Goal: Task Accomplishment & Management: Manage account settings

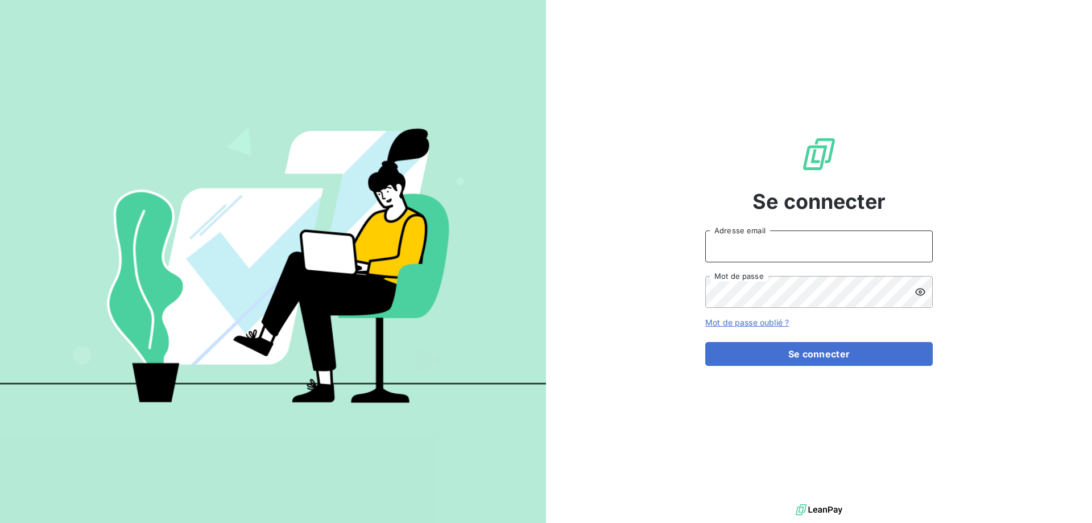
click at [795, 249] on input "Adresse email" at bounding box center [820, 246] width 228 height 32
type input "[EMAIL_ADDRESS][DOMAIN_NAME]"
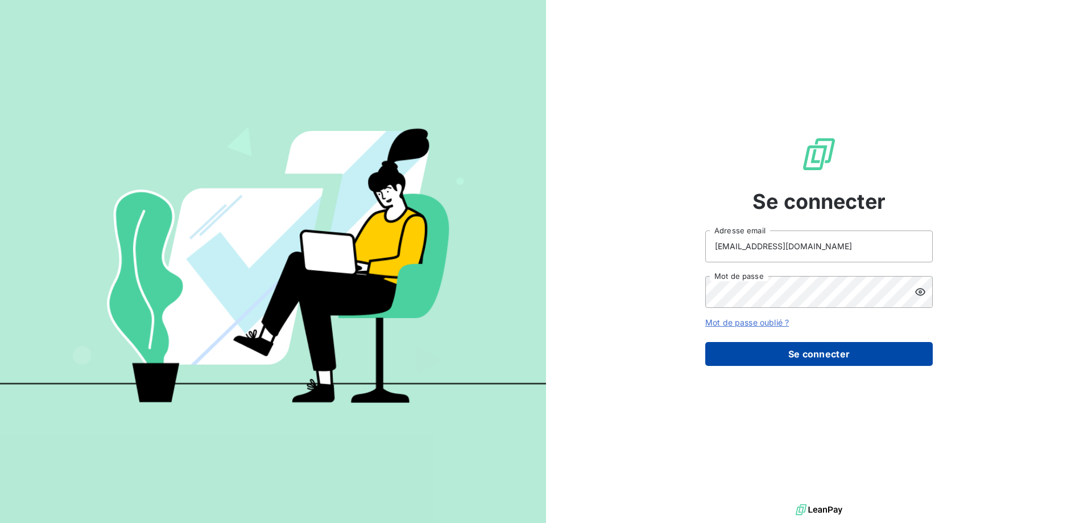
click at [827, 358] on button "Se connecter" at bounding box center [820, 354] width 228 height 24
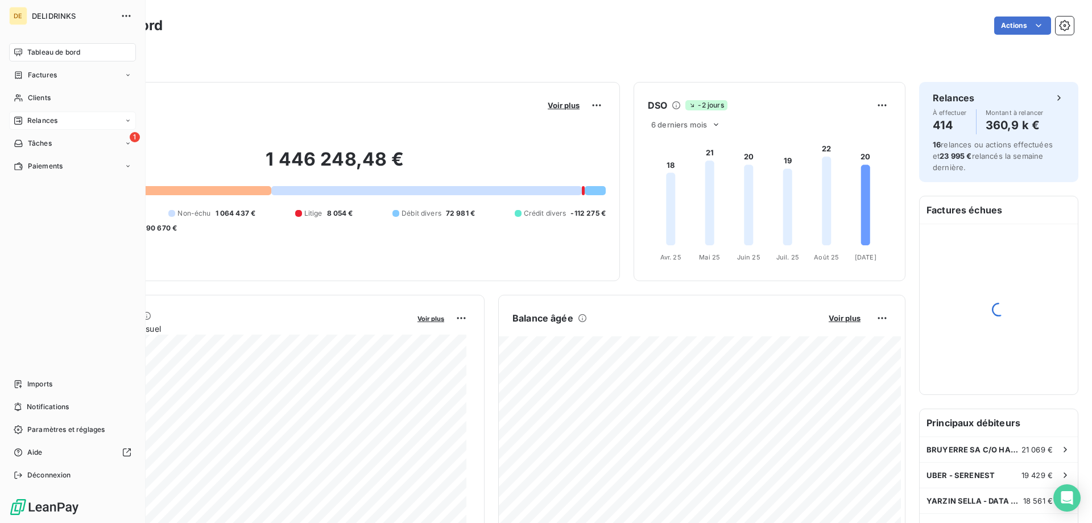
click at [38, 116] on span "Relances" at bounding box center [42, 121] width 30 height 10
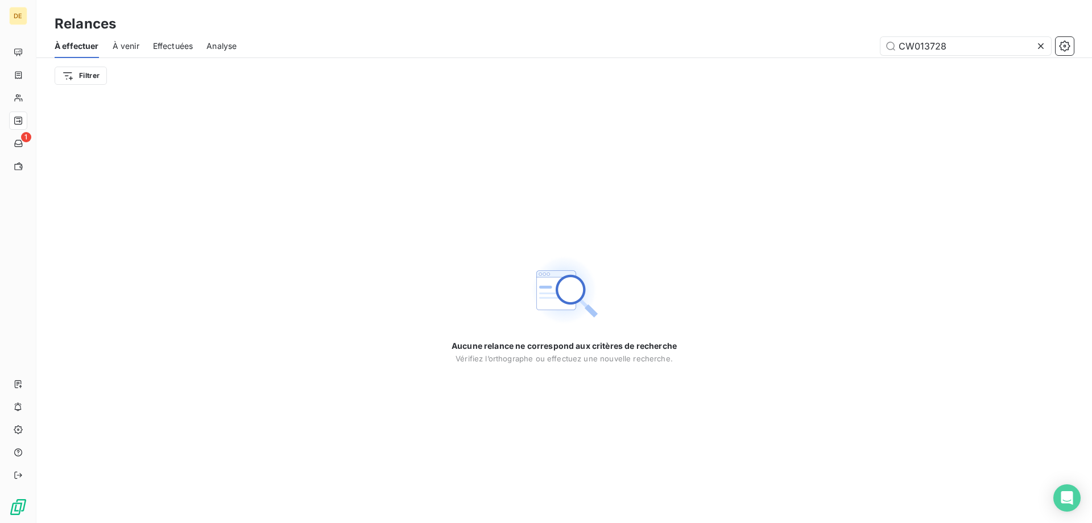
click at [1041, 44] on icon at bounding box center [1041, 45] width 11 height 11
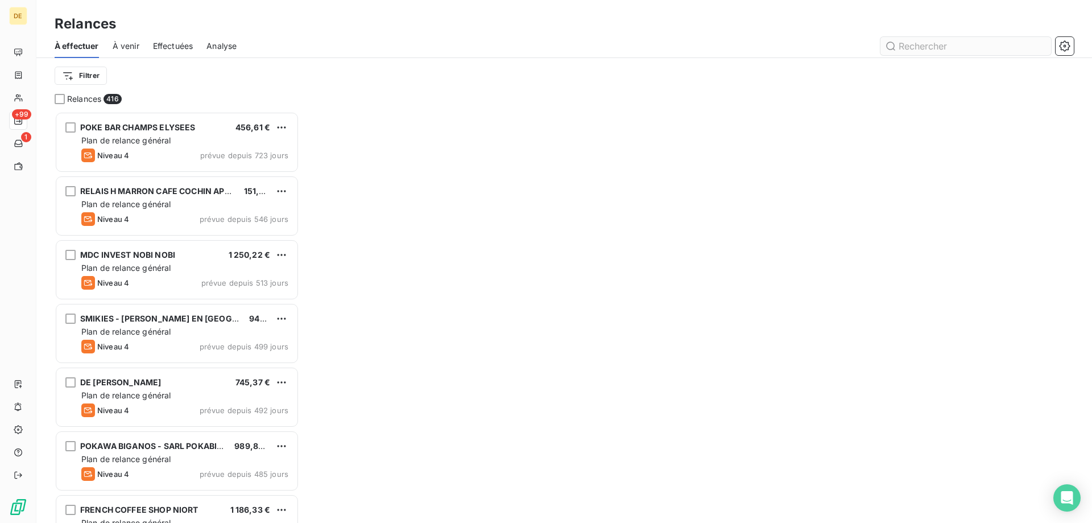
scroll to position [403, 236]
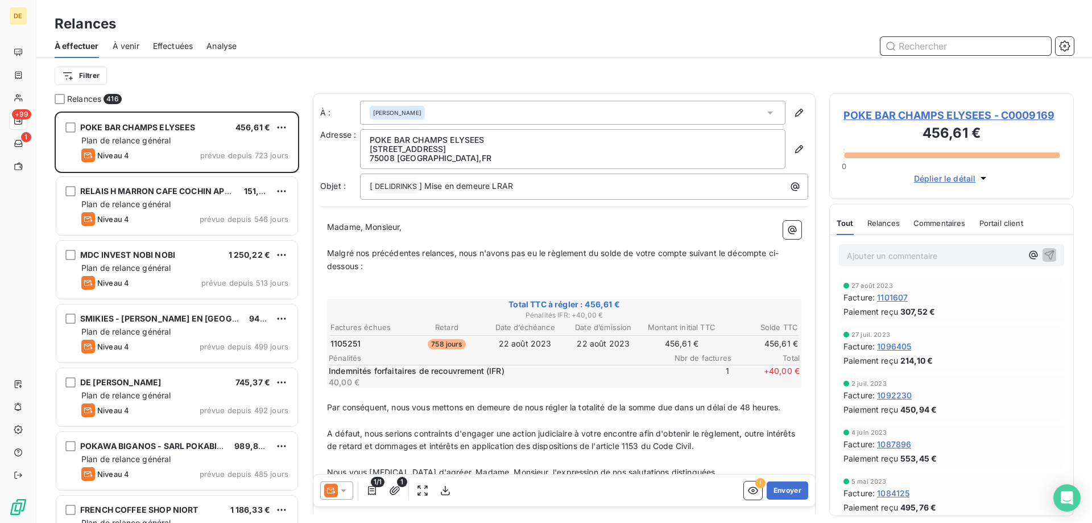
click at [946, 47] on input "text" at bounding box center [966, 46] width 171 height 18
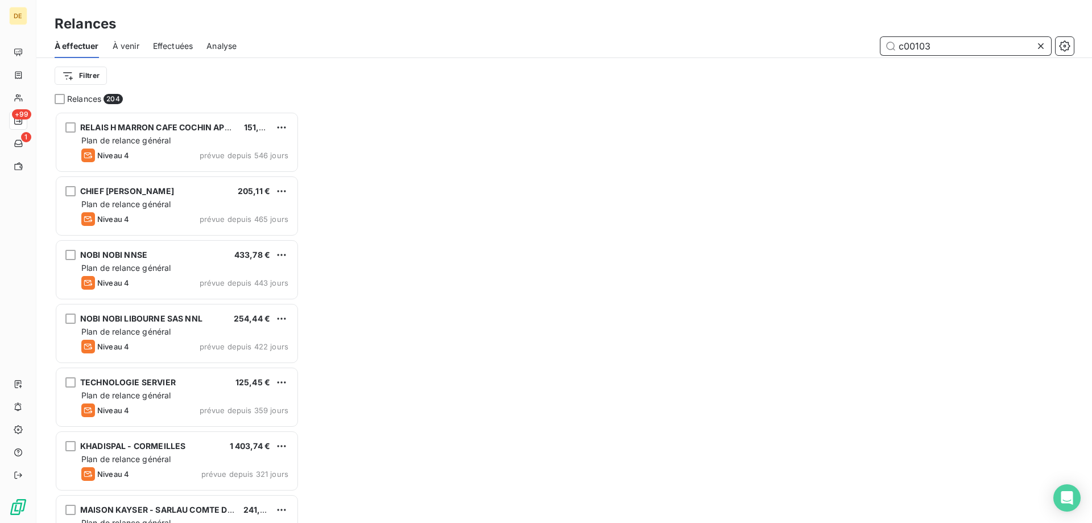
scroll to position [403, 236]
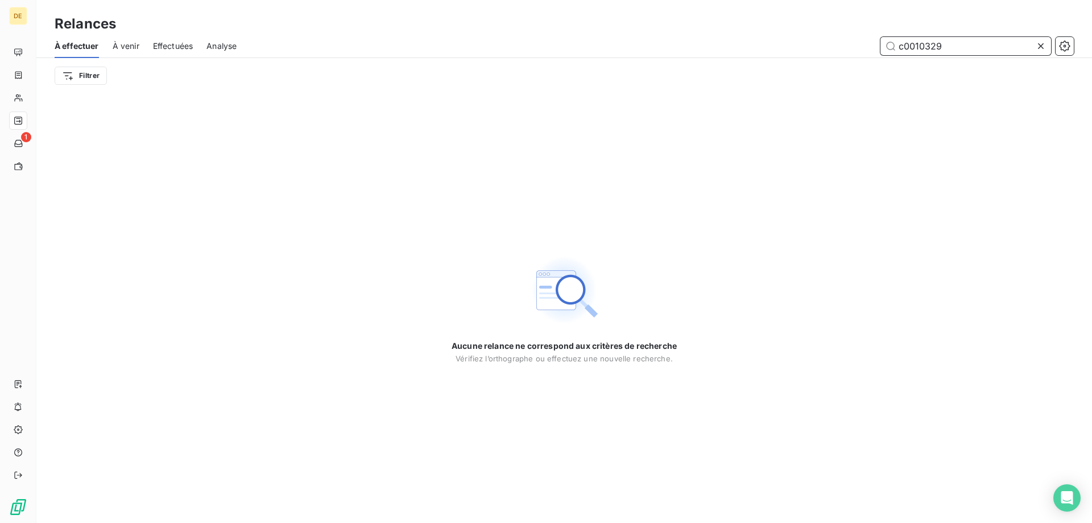
click at [904, 47] on input "c0010329" at bounding box center [966, 46] width 171 height 18
type input "C0010329"
click at [122, 44] on span "À venir" at bounding box center [126, 45] width 27 height 11
click at [129, 46] on span "À venir" at bounding box center [126, 45] width 27 height 11
click at [193, 38] on div "Effectuées" at bounding box center [173, 46] width 40 height 24
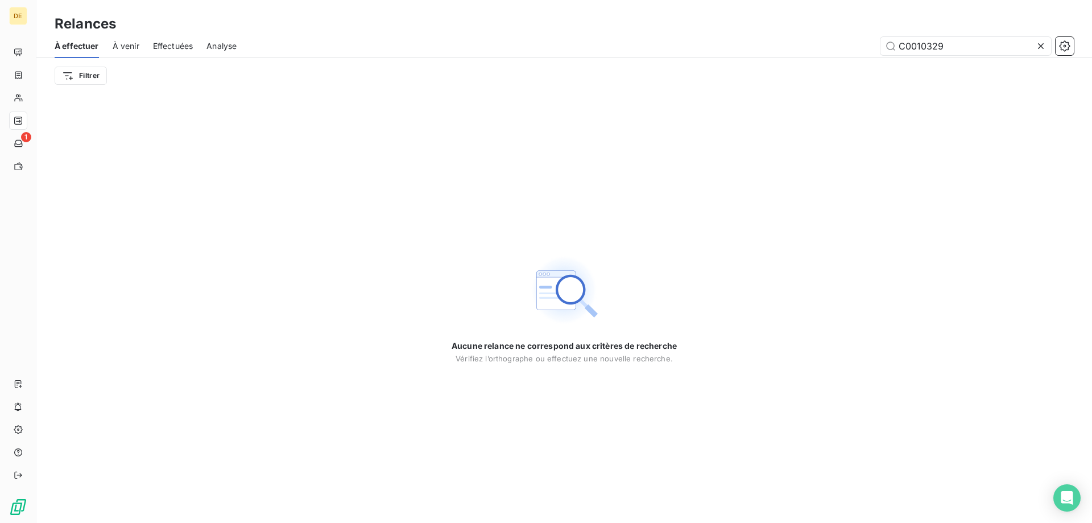
click at [174, 39] on div "Effectuées" at bounding box center [173, 46] width 40 height 24
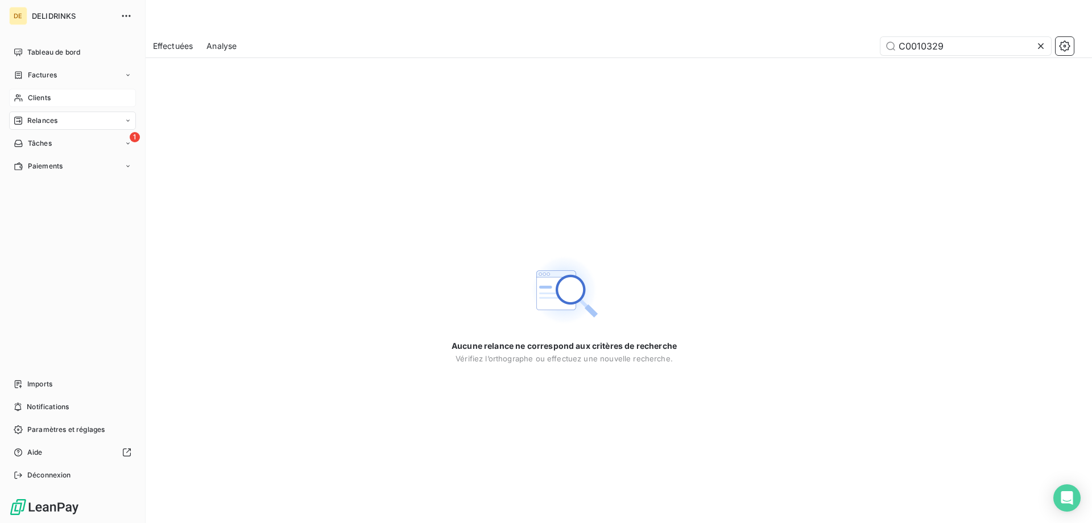
click at [57, 102] on div "Clients" at bounding box center [72, 98] width 127 height 18
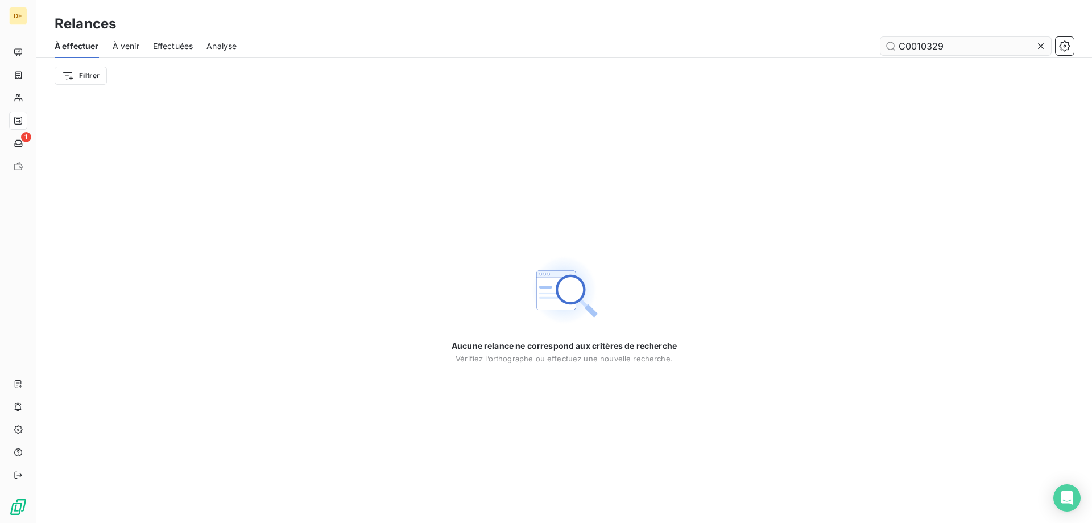
click at [981, 41] on input "C0010329" at bounding box center [966, 46] width 171 height 18
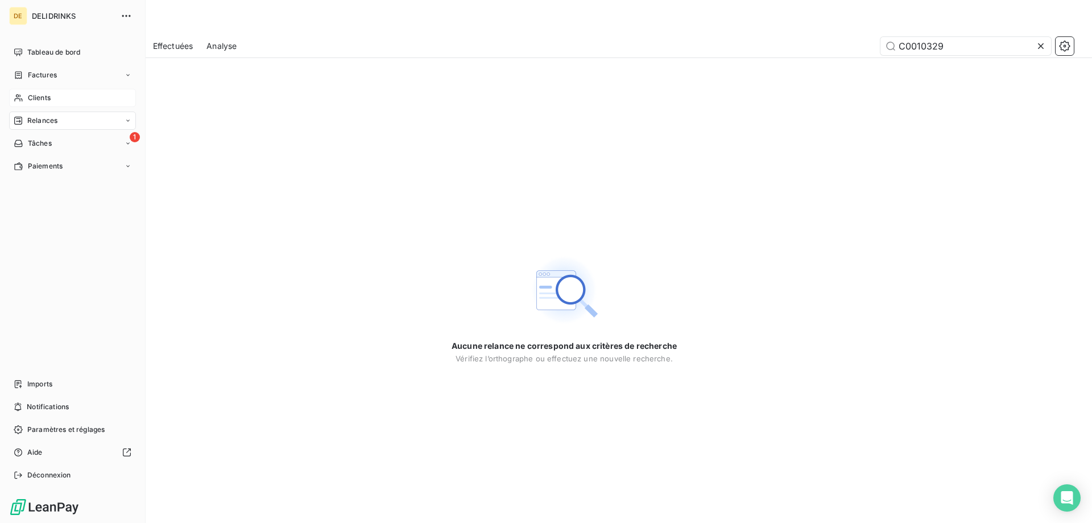
click at [40, 101] on span "Clients" at bounding box center [39, 98] width 23 height 10
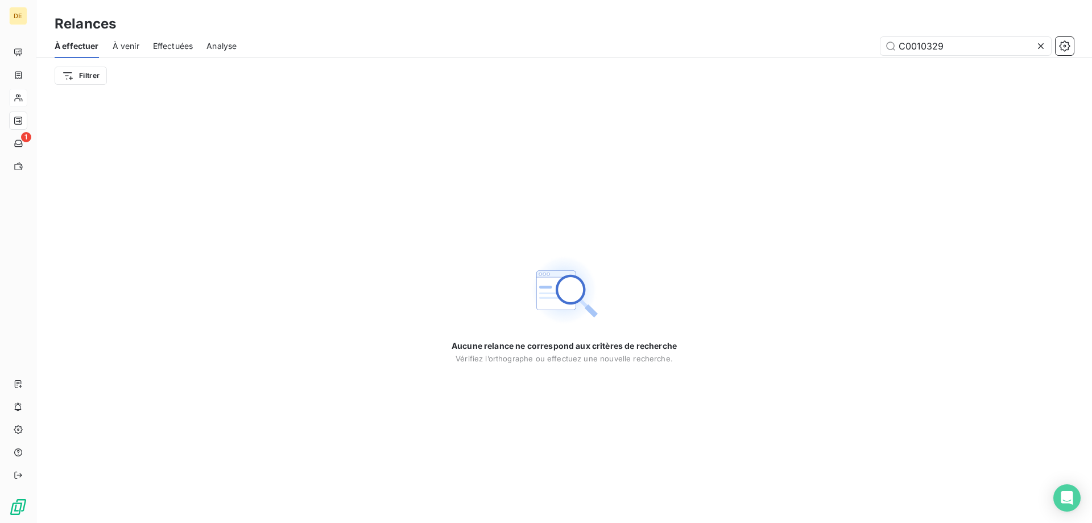
click at [1041, 48] on icon at bounding box center [1041, 45] width 11 height 11
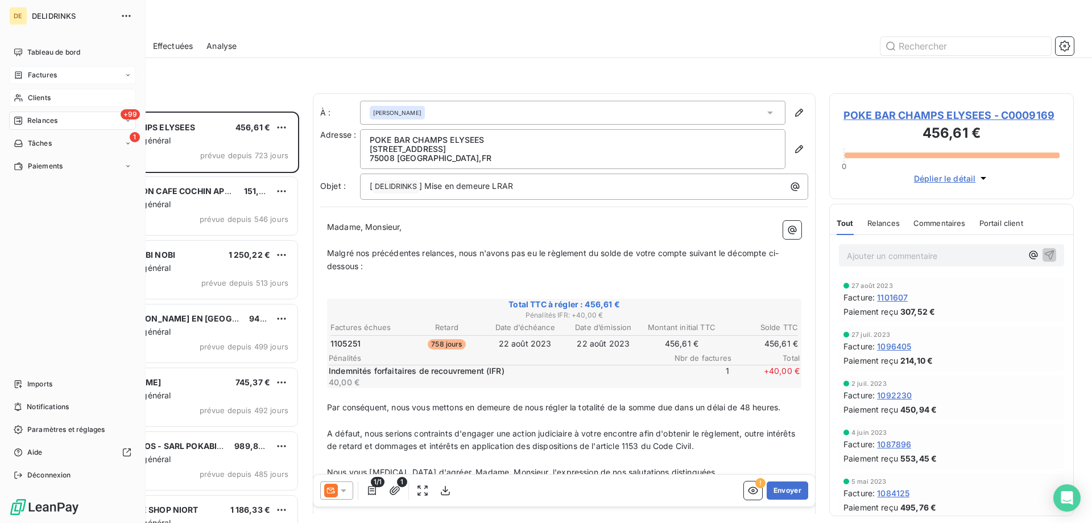
scroll to position [403, 236]
click at [31, 75] on span "Factures" at bounding box center [42, 75] width 29 height 10
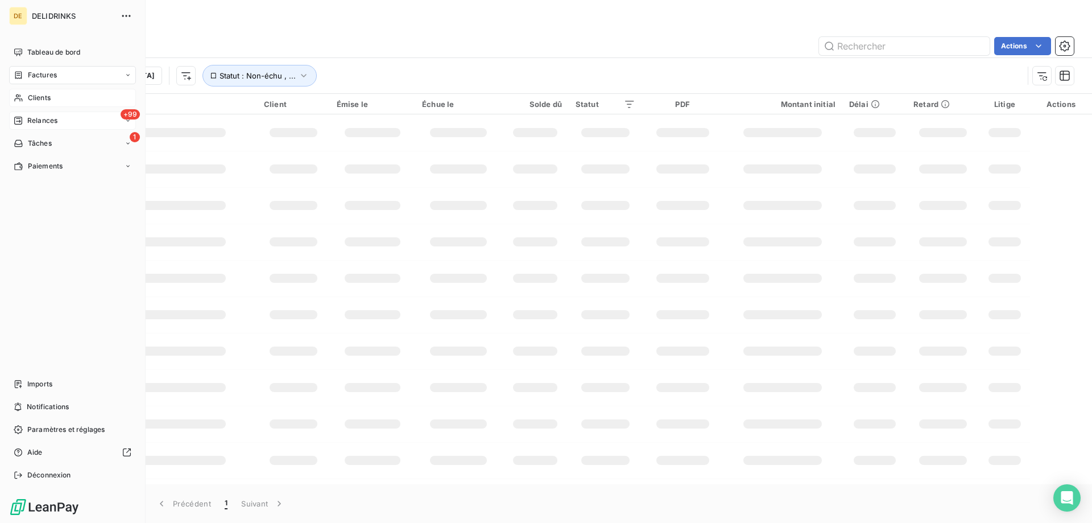
click at [47, 102] on span "Clients" at bounding box center [39, 98] width 23 height 10
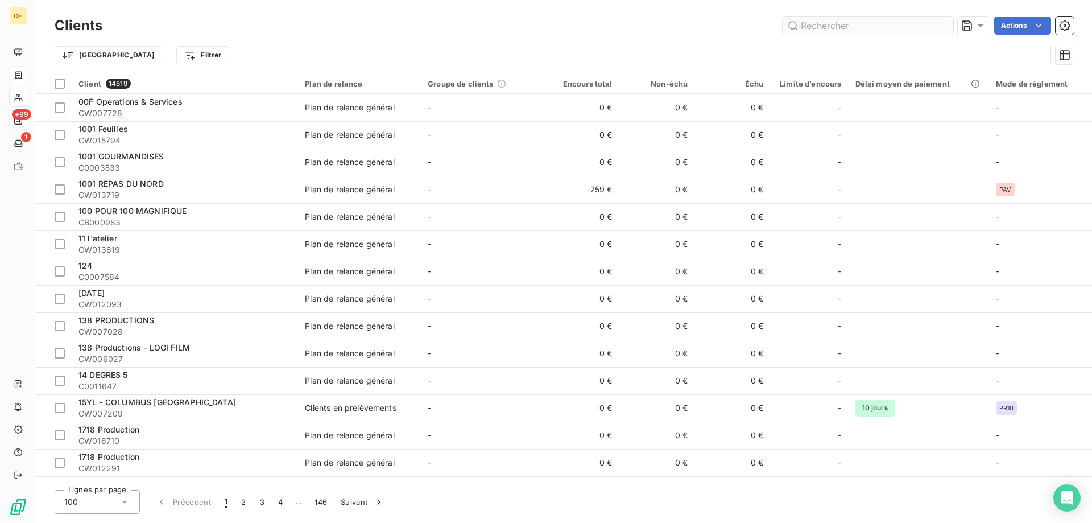
type input "c"
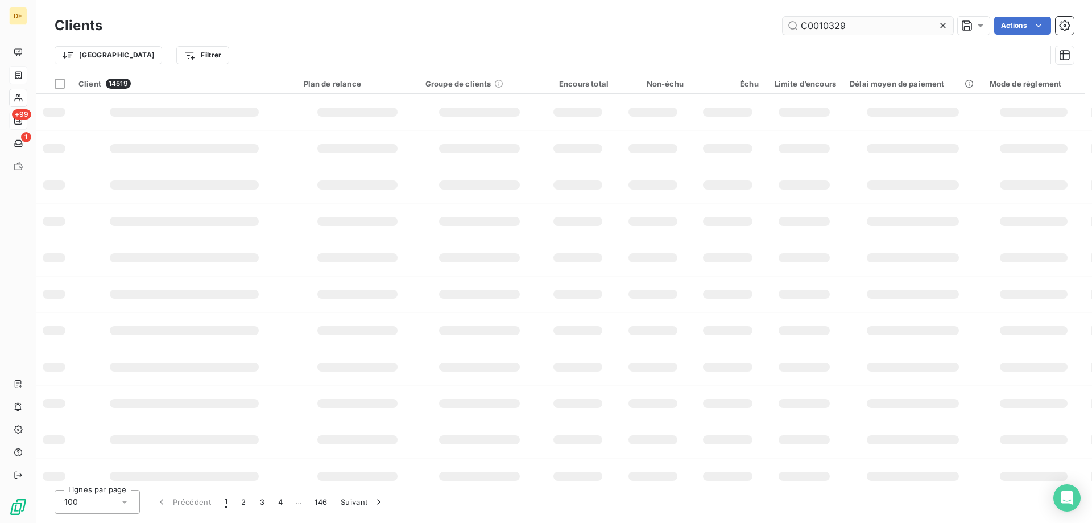
type input "C0010329"
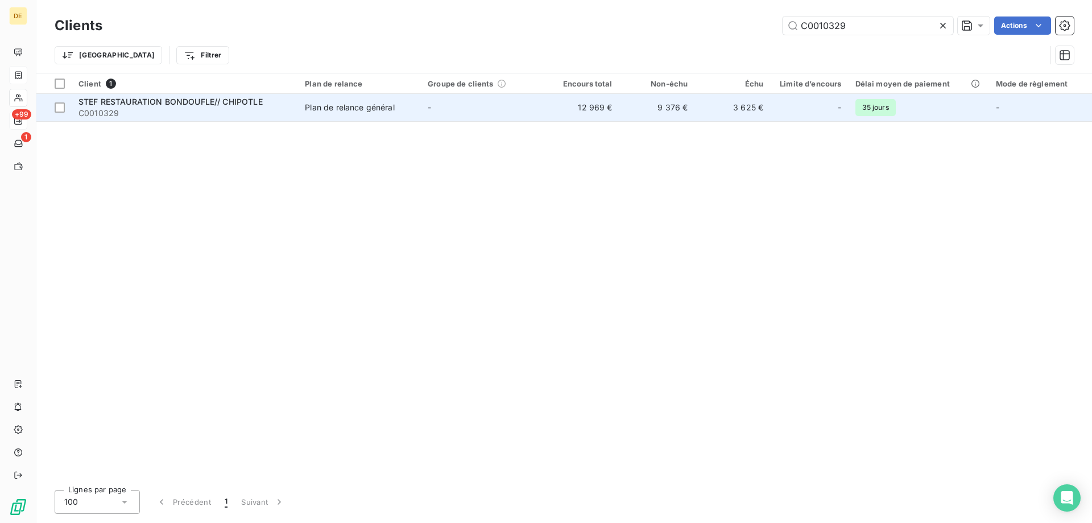
click at [323, 100] on td "Plan de relance général" at bounding box center [359, 107] width 123 height 27
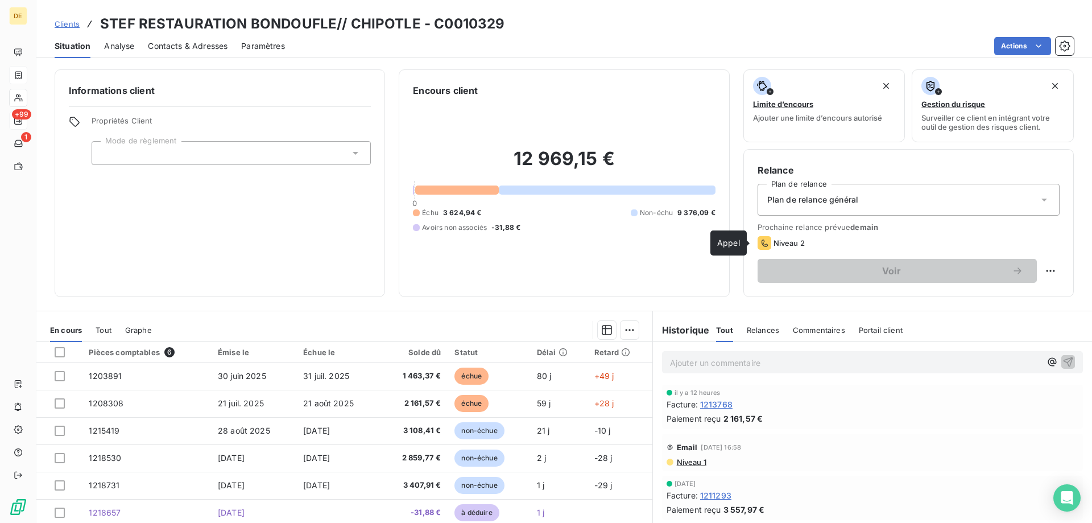
click at [763, 239] on icon at bounding box center [765, 243] width 14 height 14
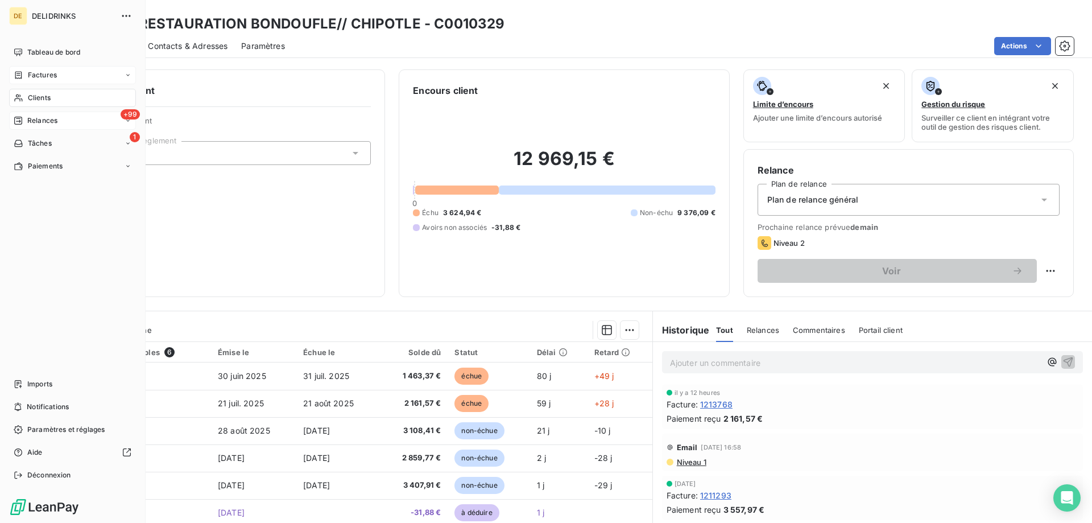
click at [72, 122] on div "+99 Relances" at bounding box center [72, 121] width 127 height 18
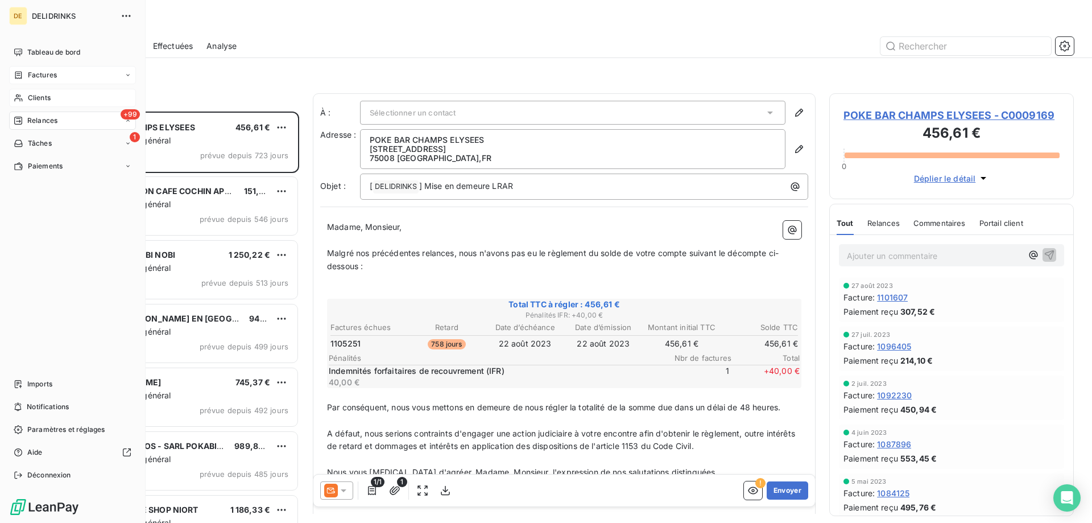
scroll to position [403, 236]
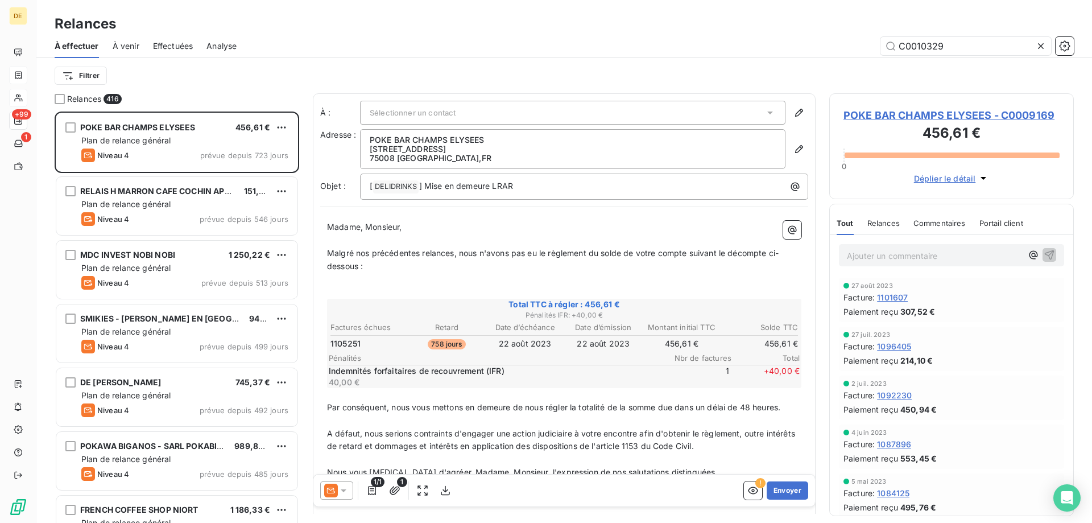
type input "C0010329"
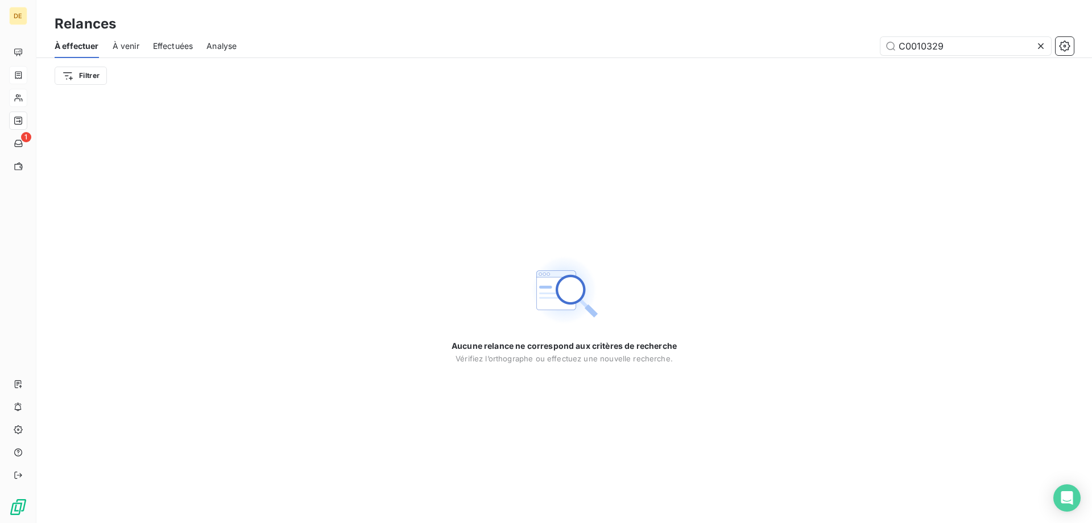
click at [99, 65] on div "Filtrer" at bounding box center [565, 76] width 1020 height 22
click at [1043, 49] on icon at bounding box center [1041, 45] width 11 height 11
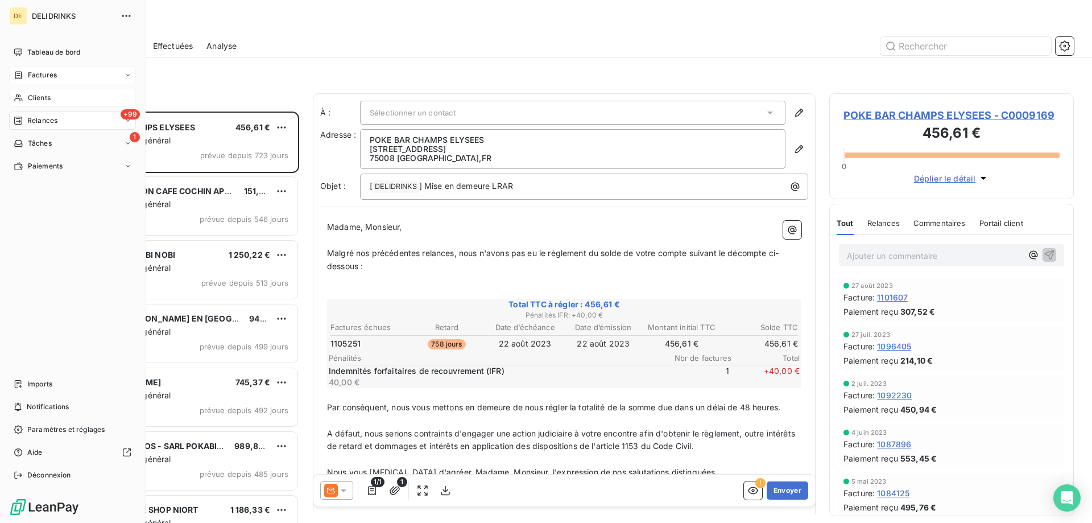
scroll to position [403, 236]
click at [38, 102] on span "Clients" at bounding box center [39, 98] width 23 height 10
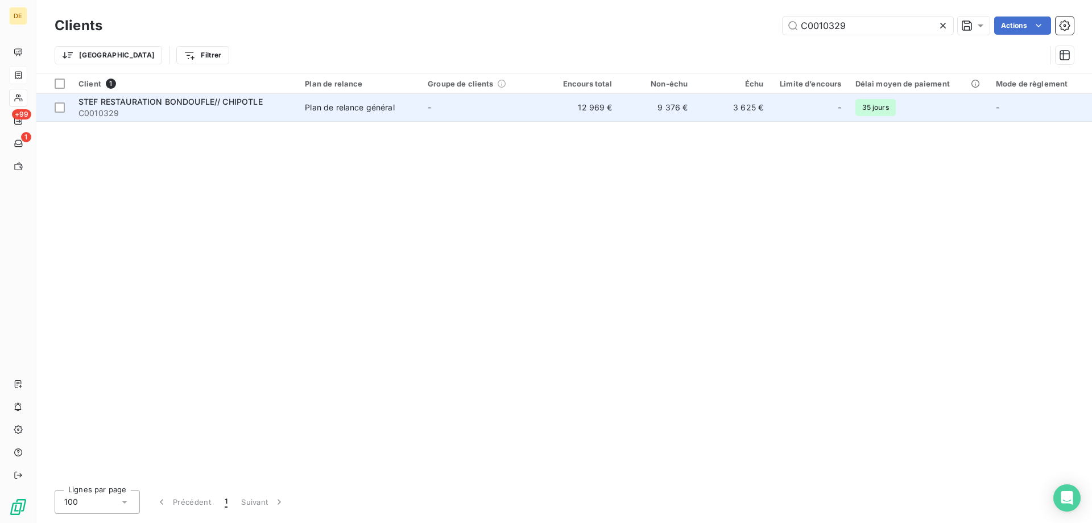
click at [804, 98] on div "-" at bounding box center [809, 107] width 64 height 18
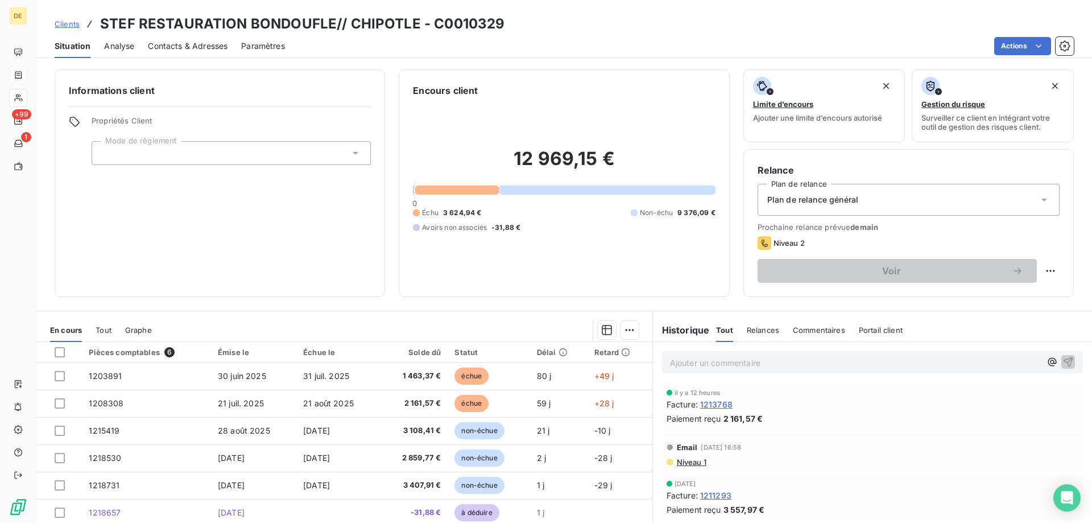
scroll to position [57, 0]
click at [688, 406] on span "Niveau 1" at bounding box center [691, 405] width 31 height 9
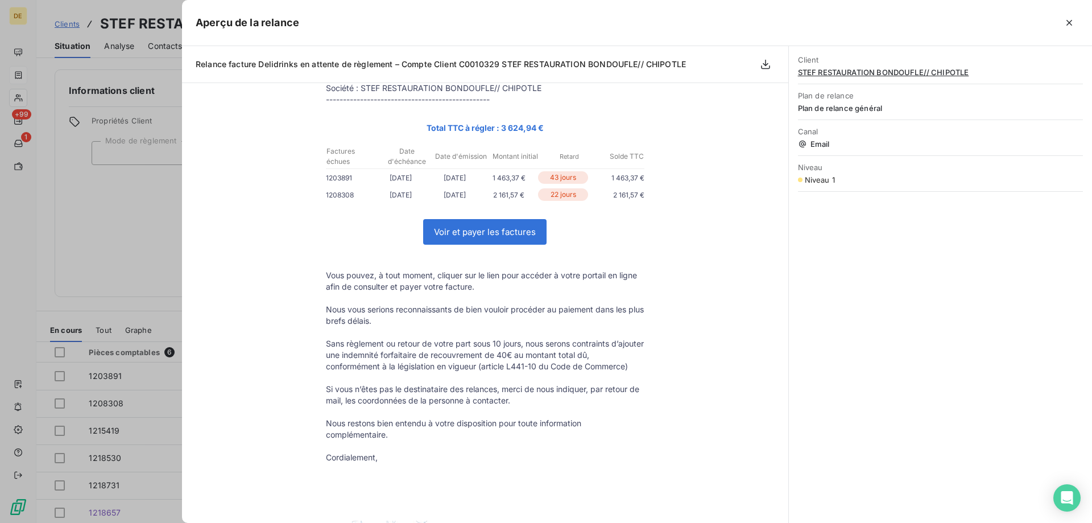
scroll to position [0, 0]
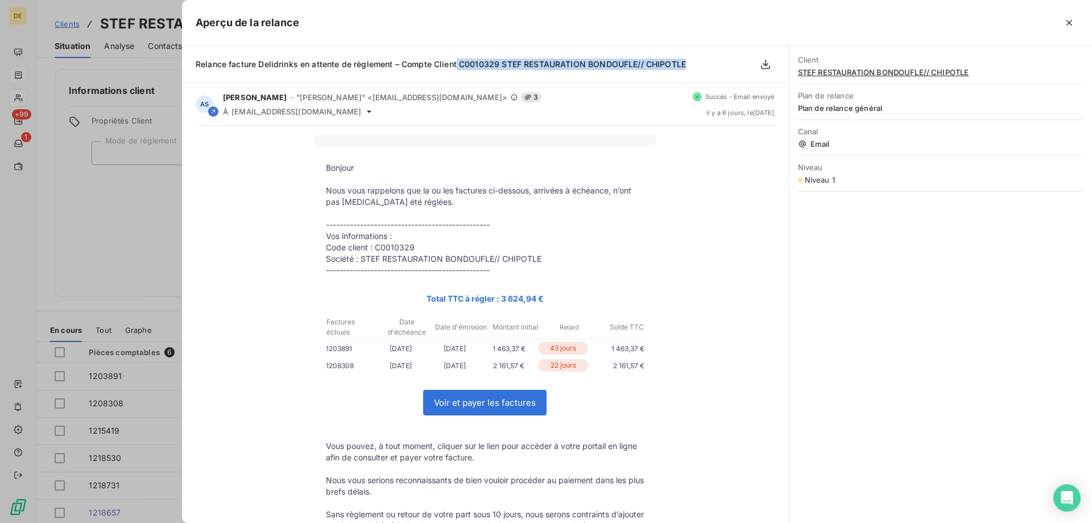
drag, startPoint x: 686, startPoint y: 60, endPoint x: 456, endPoint y: 68, distance: 230.0
click at [456, 68] on div "Relance facture Delidrinks en attente de règlement – Compte Client C0010329 STE…" at bounding box center [485, 64] width 607 height 37
copy span "C0010329 STEF RESTAURATION BONDOUFLE// CHIPOTLE"
click at [1070, 20] on icon "button" at bounding box center [1069, 22] width 11 height 11
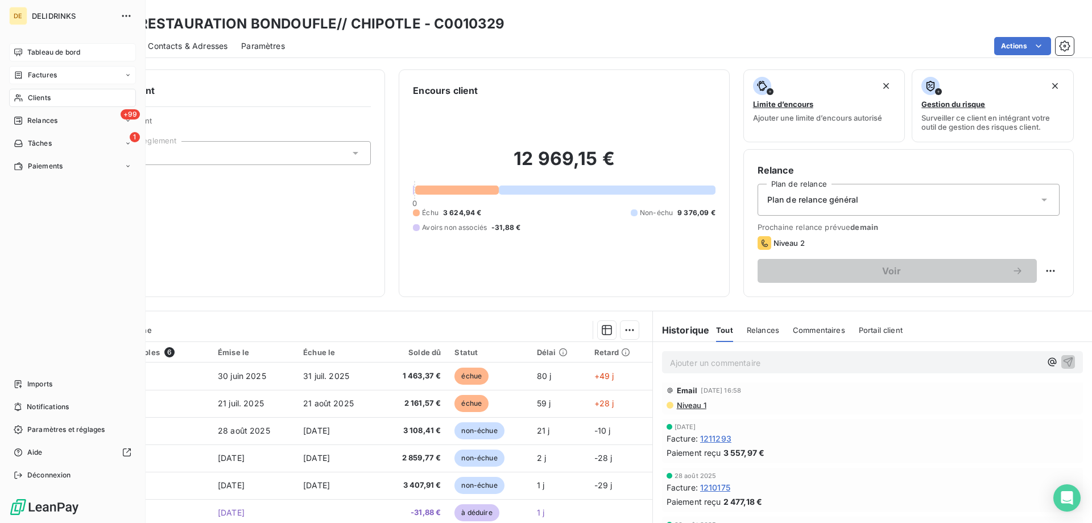
click at [62, 47] on span "Tableau de bord" at bounding box center [53, 52] width 53 height 10
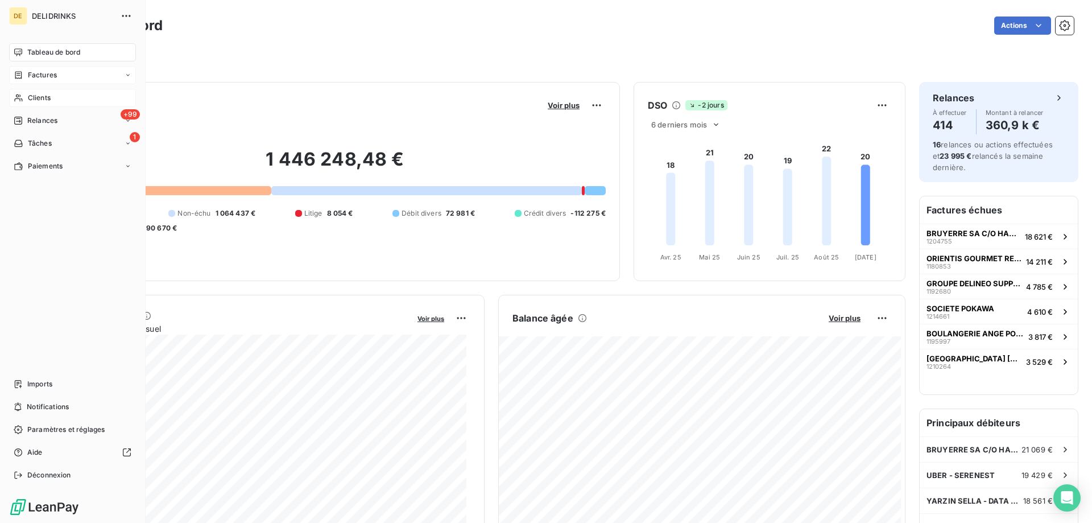
click at [49, 121] on span "Relances" at bounding box center [42, 121] width 30 height 10
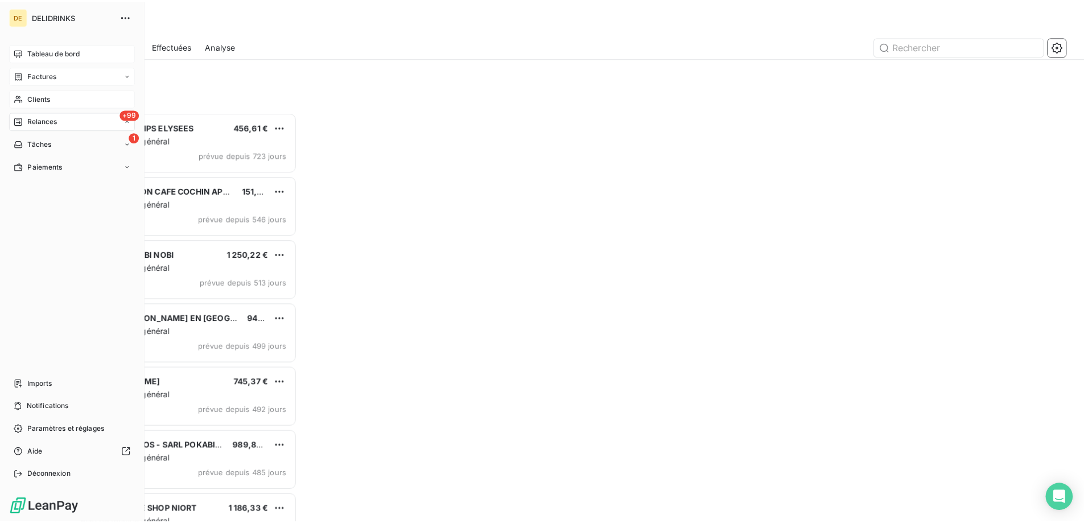
scroll to position [403, 236]
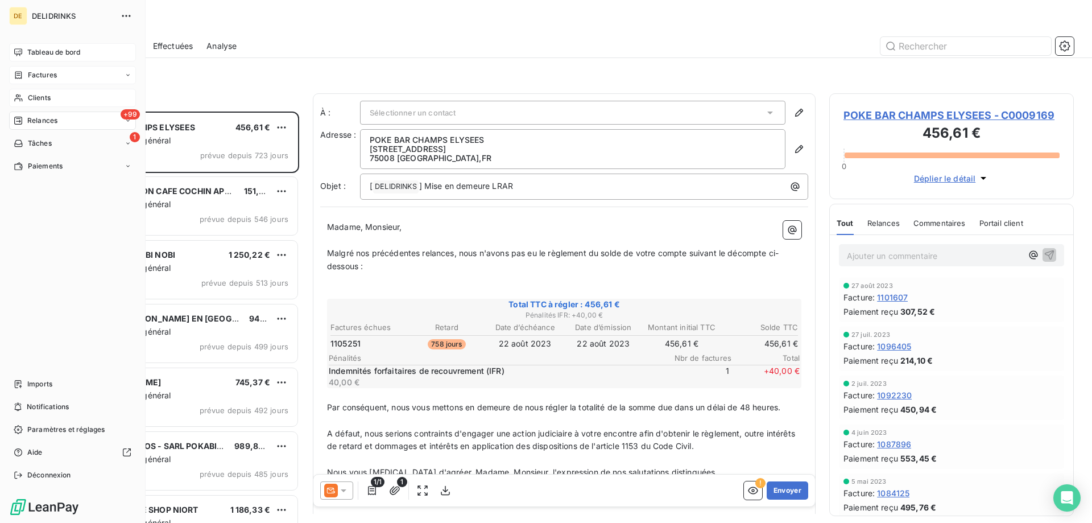
click at [36, 117] on span "Relances" at bounding box center [42, 121] width 30 height 10
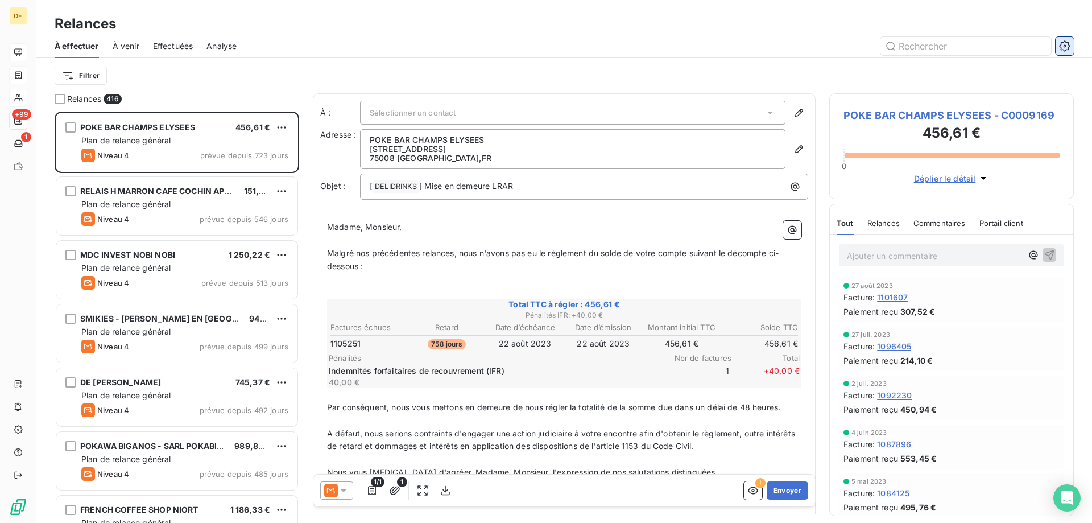
click at [1064, 49] on icon "button" at bounding box center [1064, 45] width 11 height 11
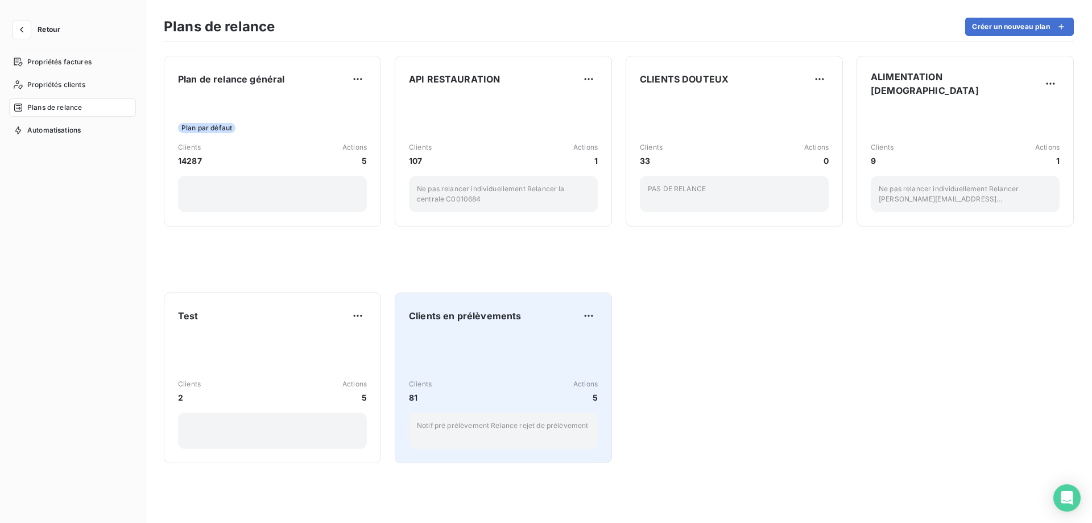
click at [465, 352] on div "Clients 81 Actions 5 Notif pré prélèvement Relance rejet de prélèvement" at bounding box center [503, 391] width 189 height 115
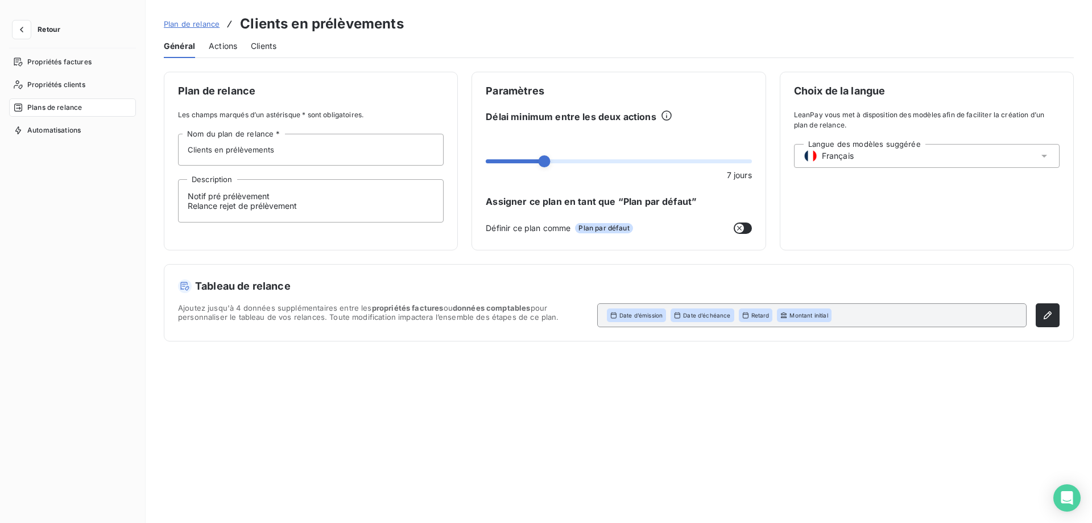
click at [226, 40] on span "Actions" at bounding box center [223, 45] width 28 height 11
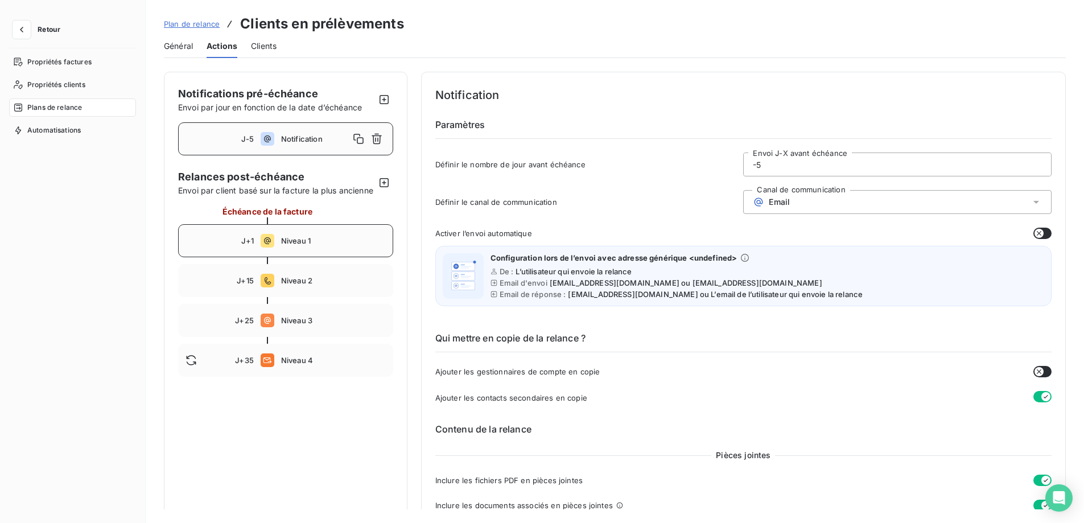
click at [362, 242] on div "J+1 Niveau 1" at bounding box center [285, 240] width 215 height 33
type input "1"
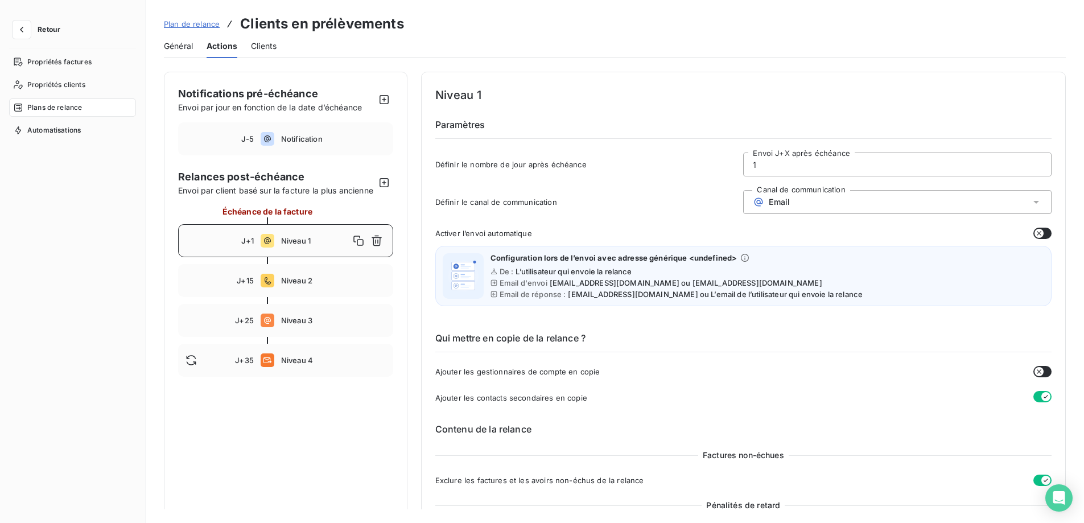
click at [6, 31] on div "Retour Propriétés factures Propriétés clients Plans de relance Automatisations" at bounding box center [73, 261] width 146 height 523
click at [19, 30] on icon "button" at bounding box center [21, 29] width 11 height 11
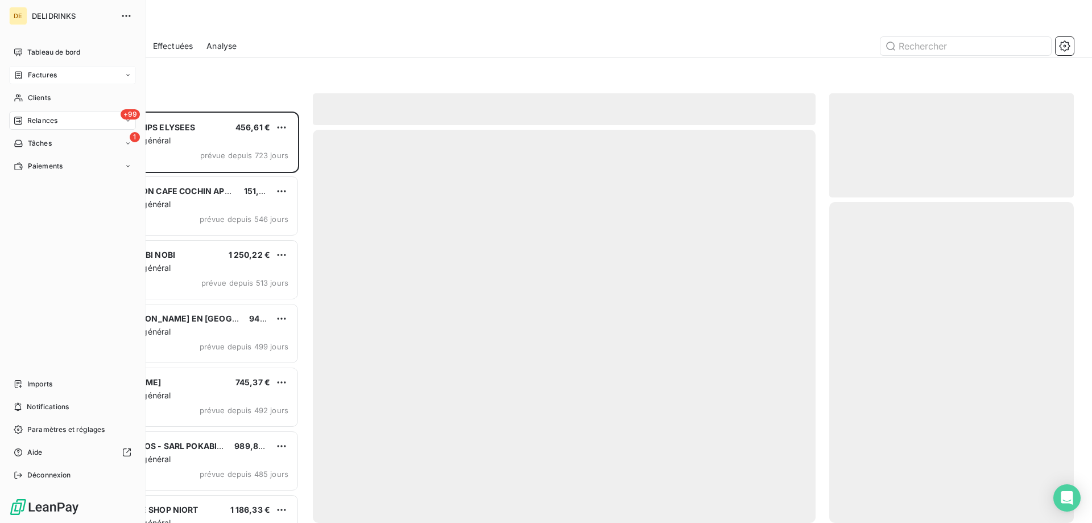
scroll to position [403, 236]
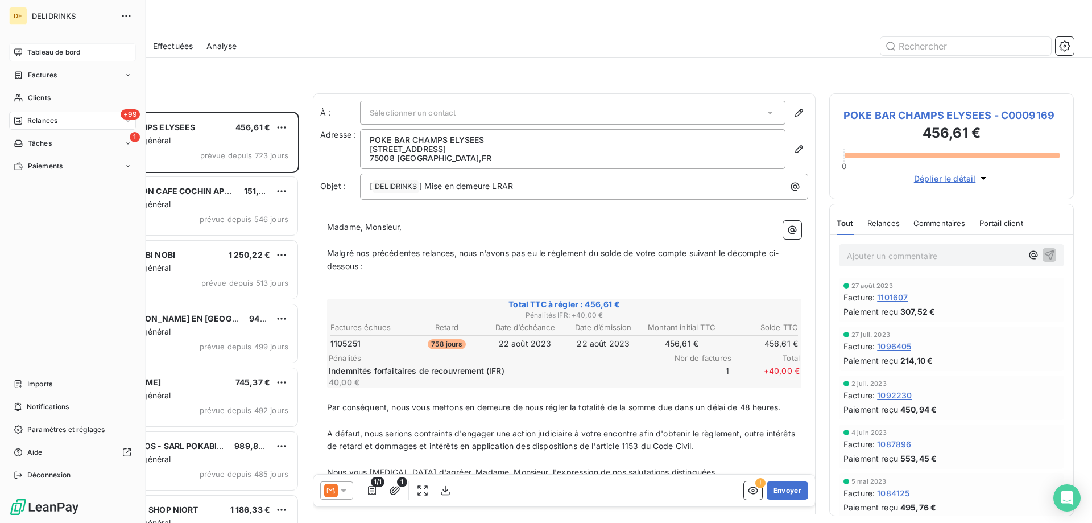
click at [59, 59] on div "Tableau de bord" at bounding box center [72, 52] width 127 height 18
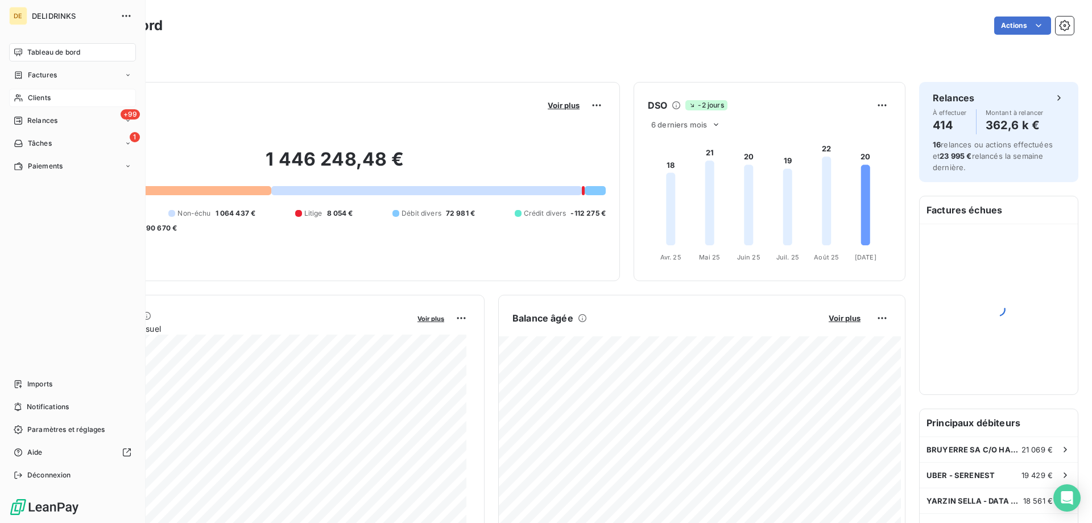
click at [57, 98] on div "Clients" at bounding box center [72, 98] width 127 height 18
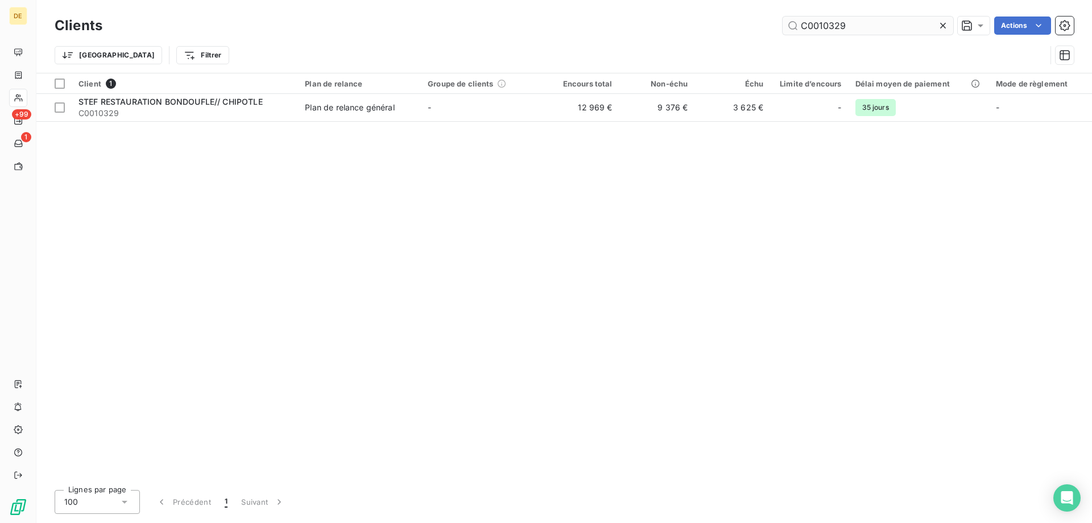
drag, startPoint x: 862, startPoint y: 28, endPoint x: 819, endPoint y: 32, distance: 43.4
click at [819, 32] on input "C0010329" at bounding box center [868, 26] width 171 height 18
type input "C0010721"
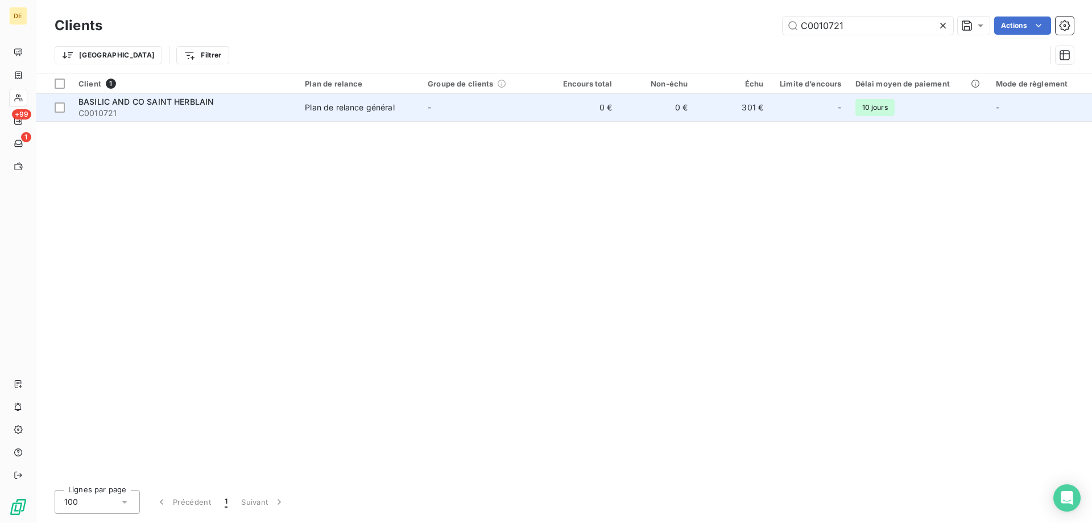
click at [260, 105] on div "BASILIC AND CO SAINT HERBLAIN" at bounding box center [185, 101] width 213 height 11
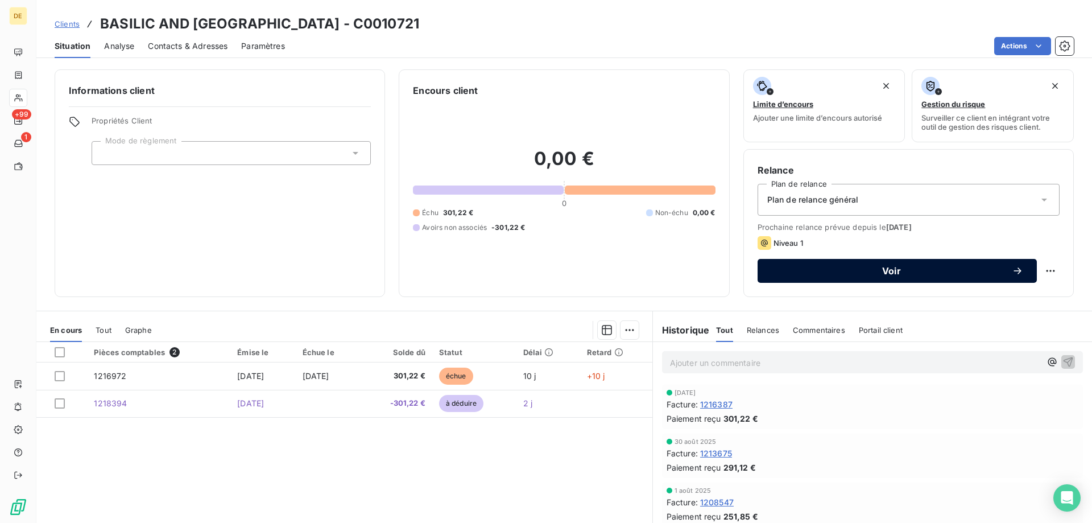
click at [881, 271] on span "Voir" at bounding box center [892, 270] width 241 height 9
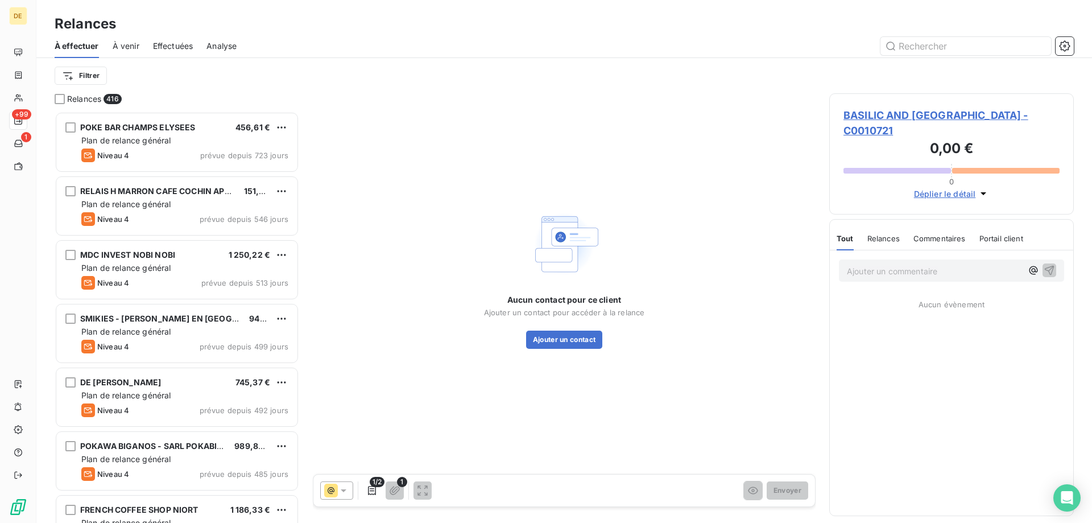
scroll to position [403, 236]
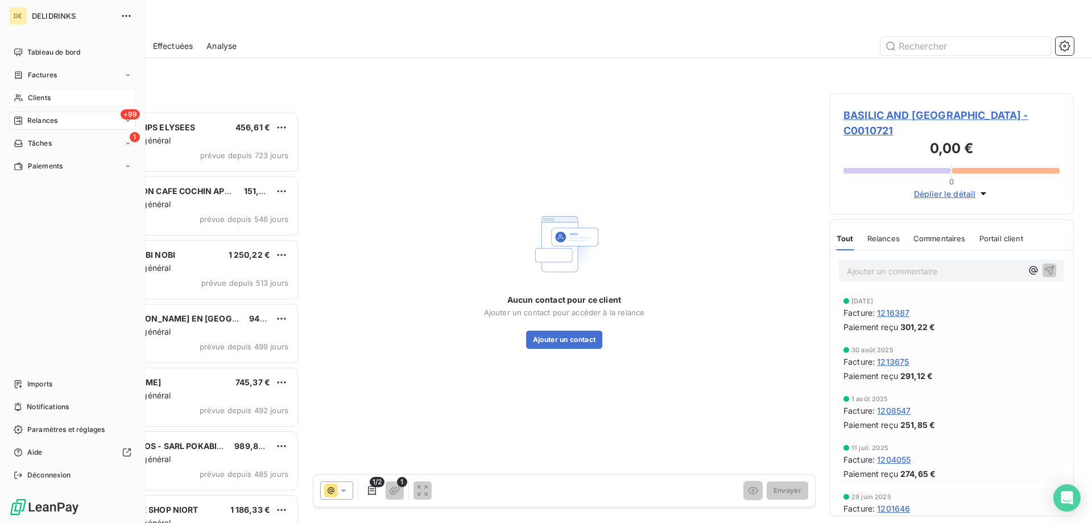
click at [50, 99] on span "Clients" at bounding box center [39, 98] width 23 height 10
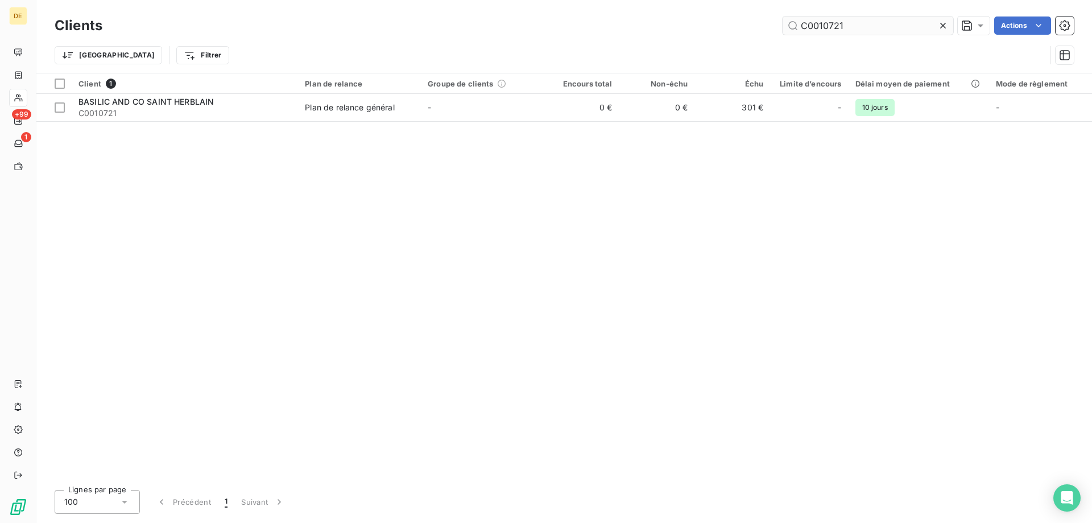
click at [866, 24] on input "C0010721" at bounding box center [868, 26] width 171 height 18
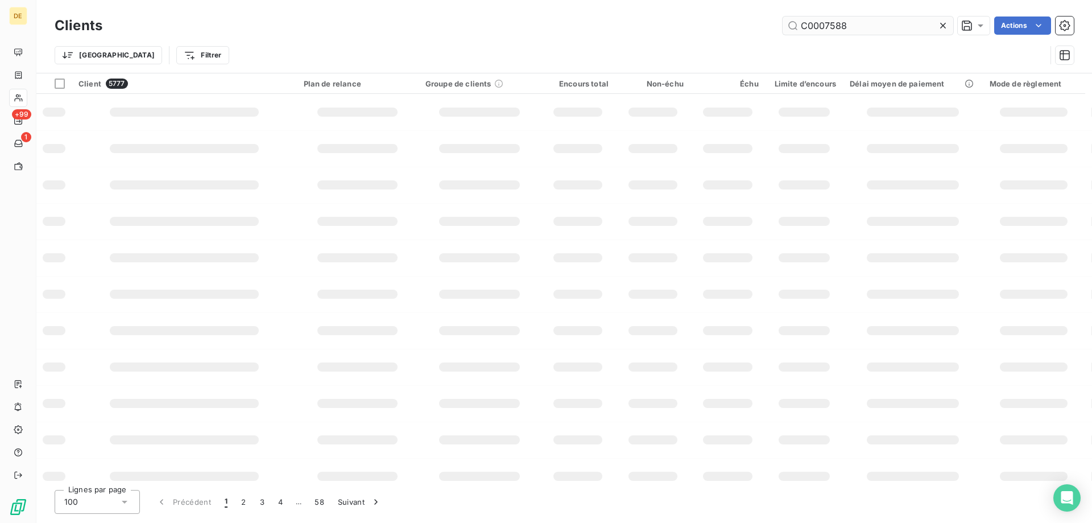
type input "C0007588"
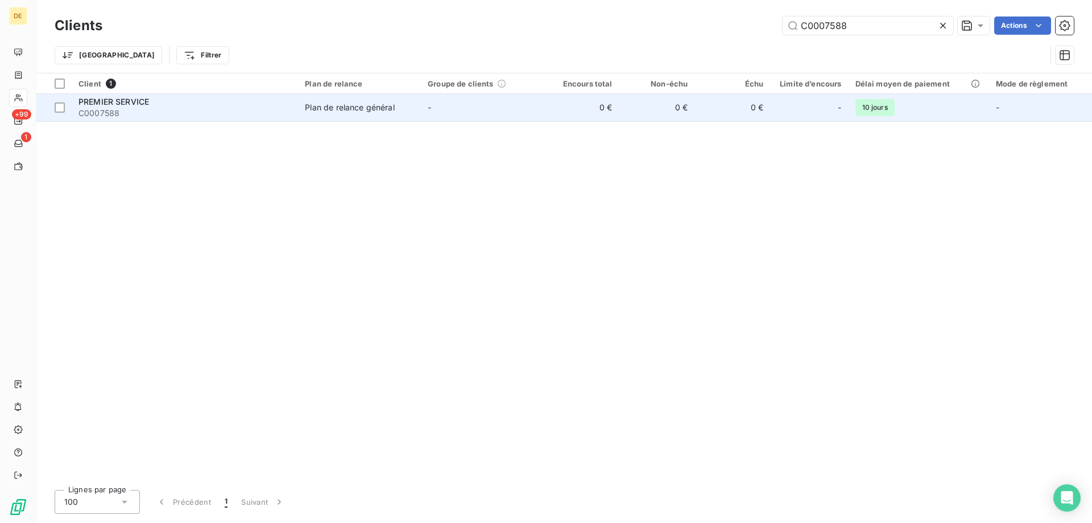
click at [155, 111] on span "C0007588" at bounding box center [185, 113] width 213 height 11
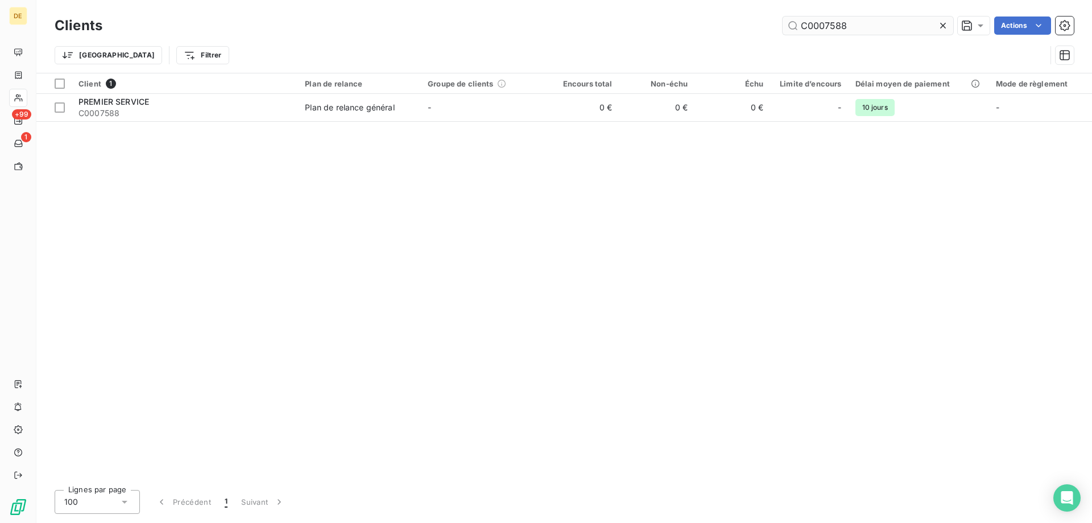
click at [870, 23] on input "C0007588" at bounding box center [868, 26] width 171 height 18
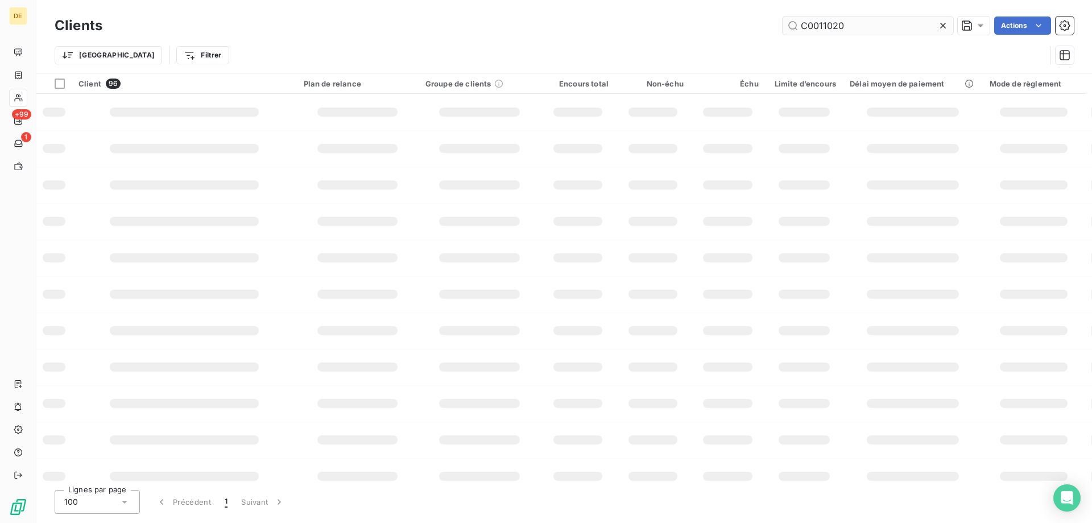
type input "C0011020"
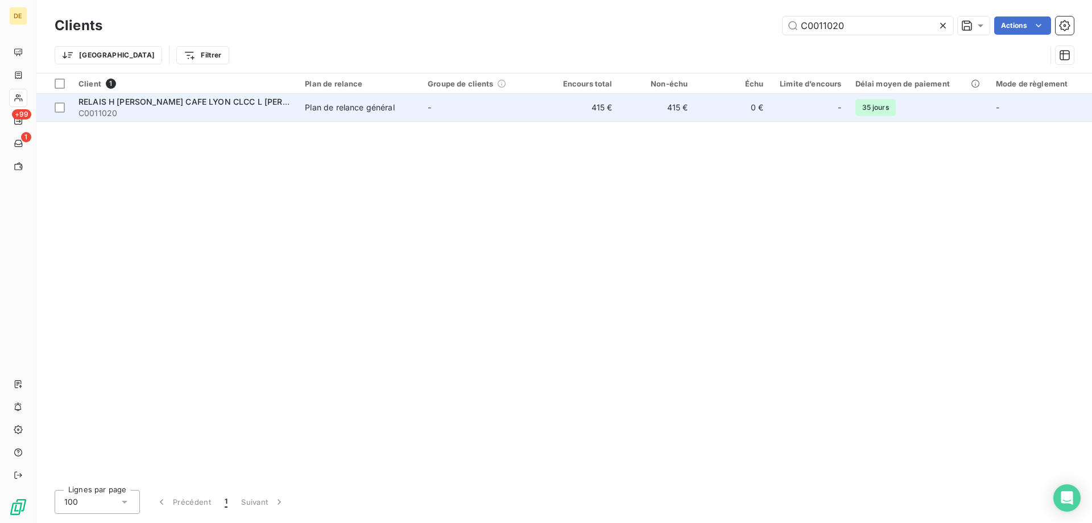
click at [132, 97] on span "RELAIS H [PERSON_NAME] CAFE LYON CLCC L [PERSON_NAME]" at bounding box center [205, 102] width 253 height 10
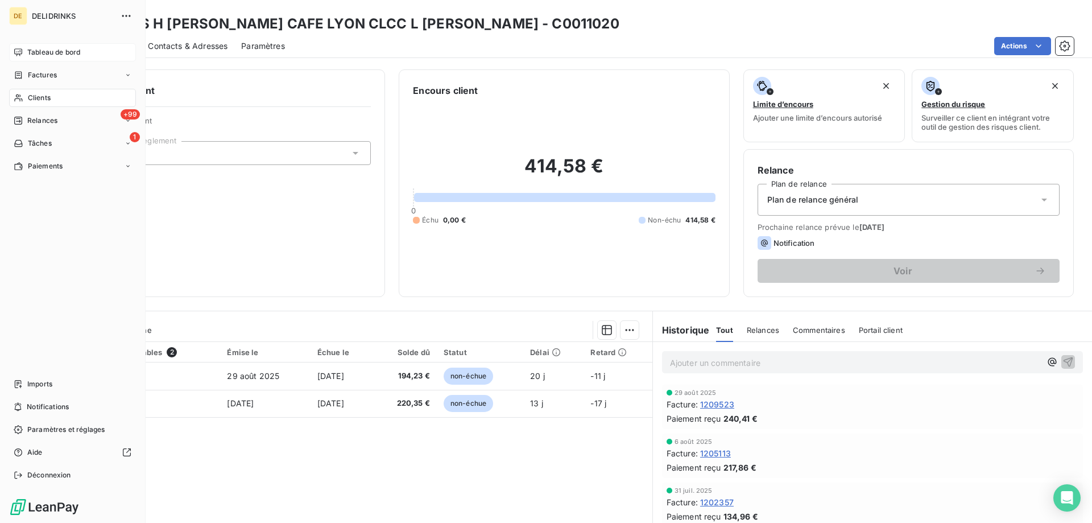
click at [51, 43] on div "Tableau de bord" at bounding box center [72, 52] width 127 height 18
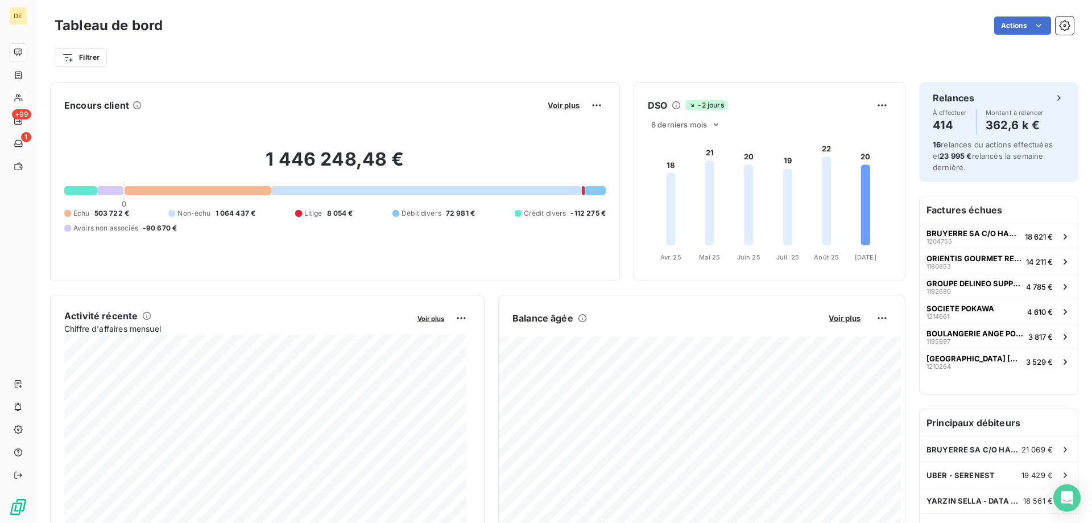
click at [327, 213] on span "8 054 €" at bounding box center [340, 213] width 26 height 10
click at [555, 108] on span "Voir plus" at bounding box center [564, 105] width 32 height 9
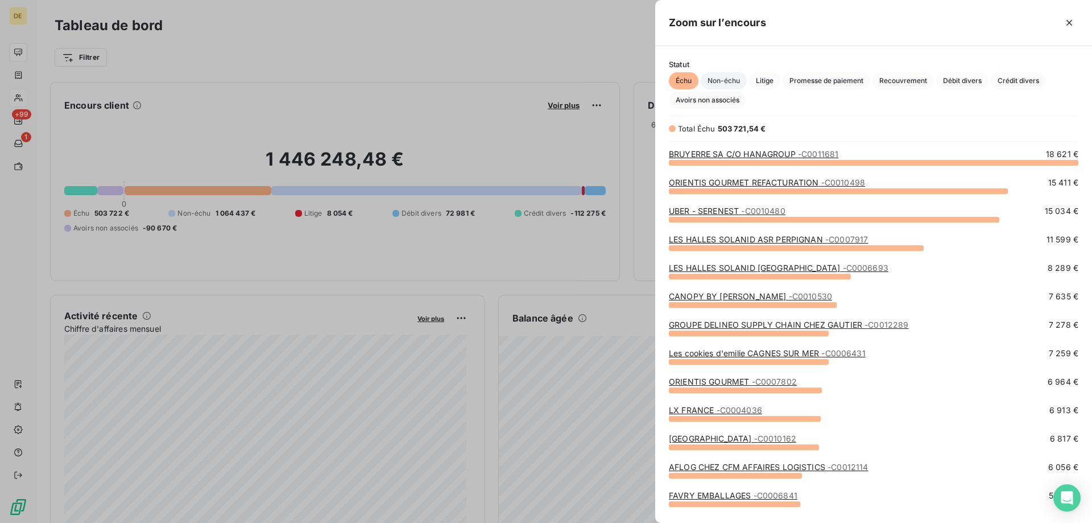
scroll to position [352, 428]
click at [768, 77] on span "Litige" at bounding box center [764, 80] width 31 height 17
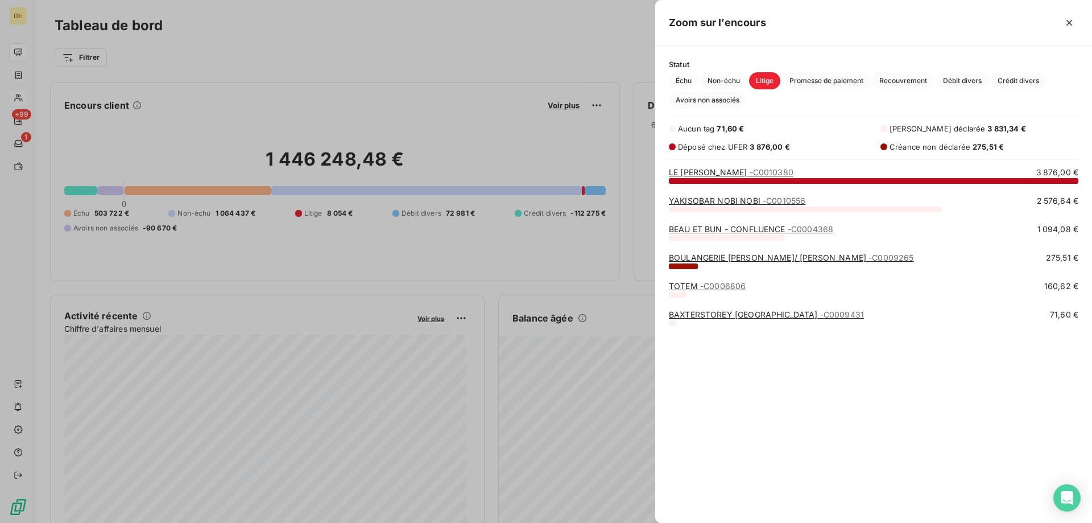
scroll to position [334, 428]
click at [392, 90] on div at bounding box center [546, 261] width 1092 height 523
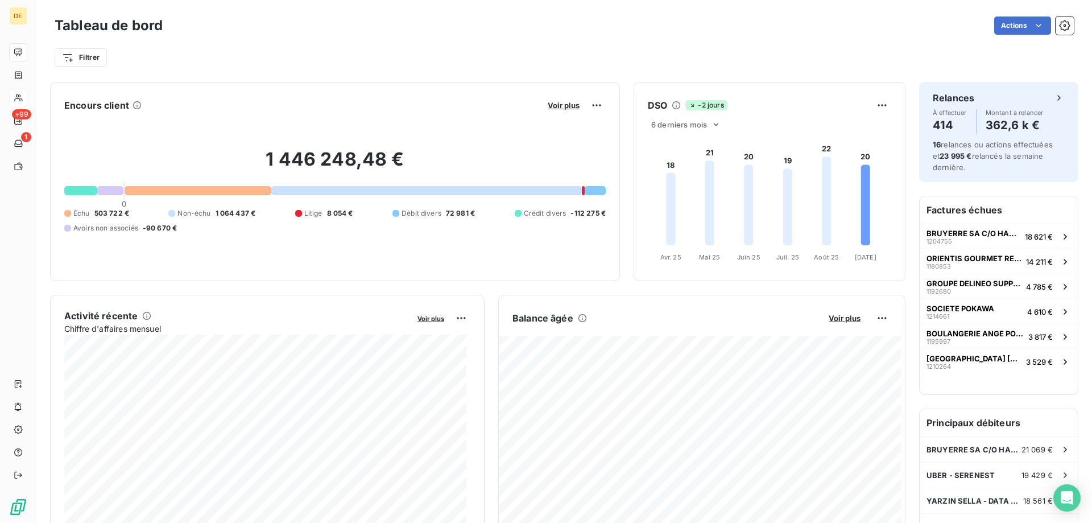
click at [381, 35] on div "Tableau de bord Actions" at bounding box center [565, 26] width 1020 height 24
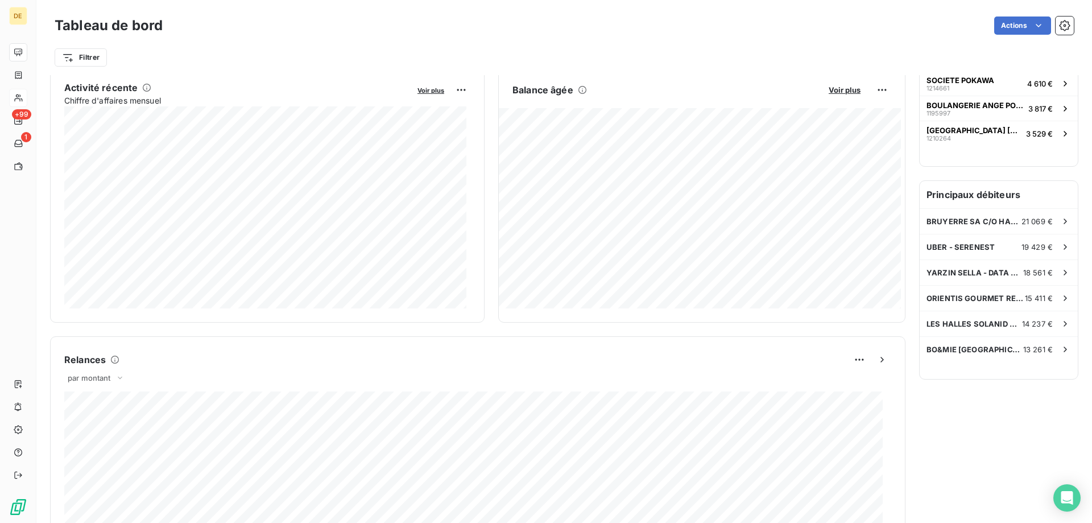
scroll to position [0, 0]
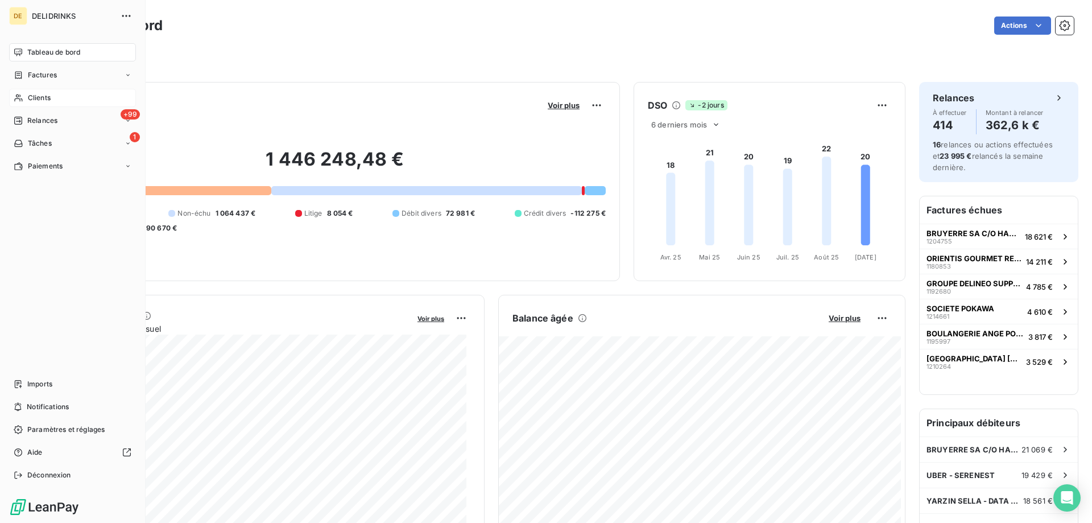
click at [47, 104] on div "Clients" at bounding box center [72, 98] width 127 height 18
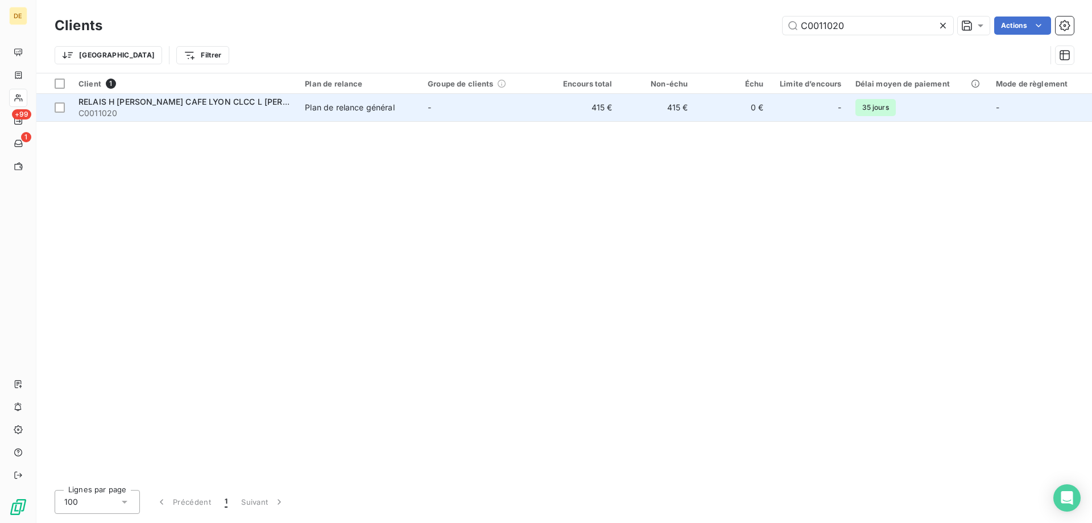
click at [366, 110] on div "Plan de relance général" at bounding box center [349, 107] width 89 height 11
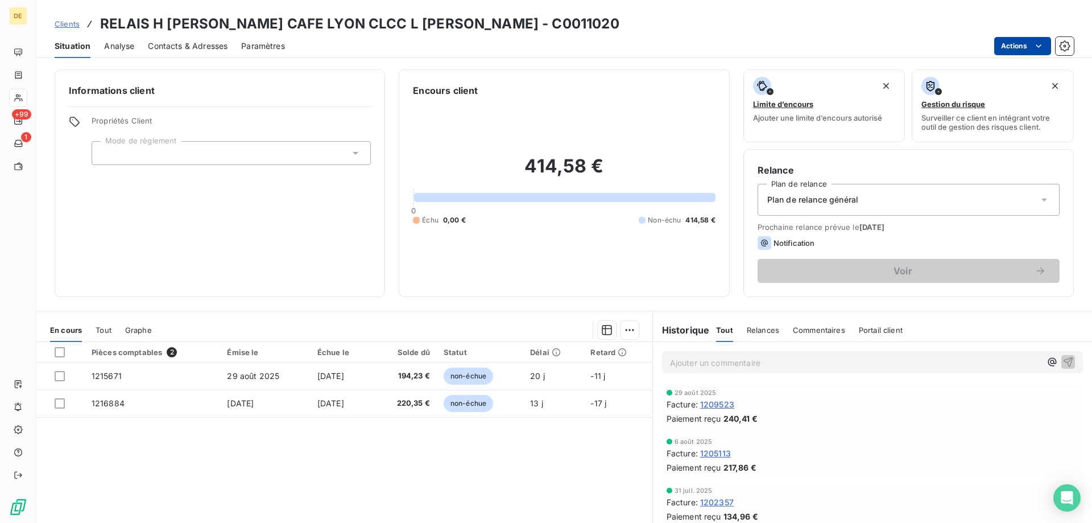
click at [1024, 53] on html "DE +99 1 Clients RELAIS H [PERSON_NAME] CAFE LYON CLCC L [PERSON_NAME] - C00110…" at bounding box center [546, 261] width 1092 height 523
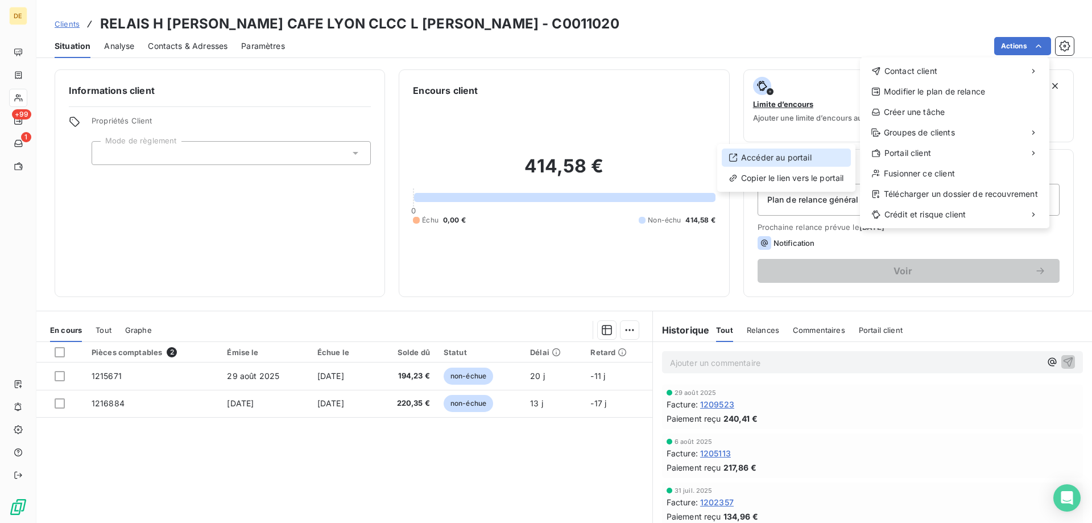
click at [780, 150] on div "Accéder au portail" at bounding box center [786, 158] width 129 height 18
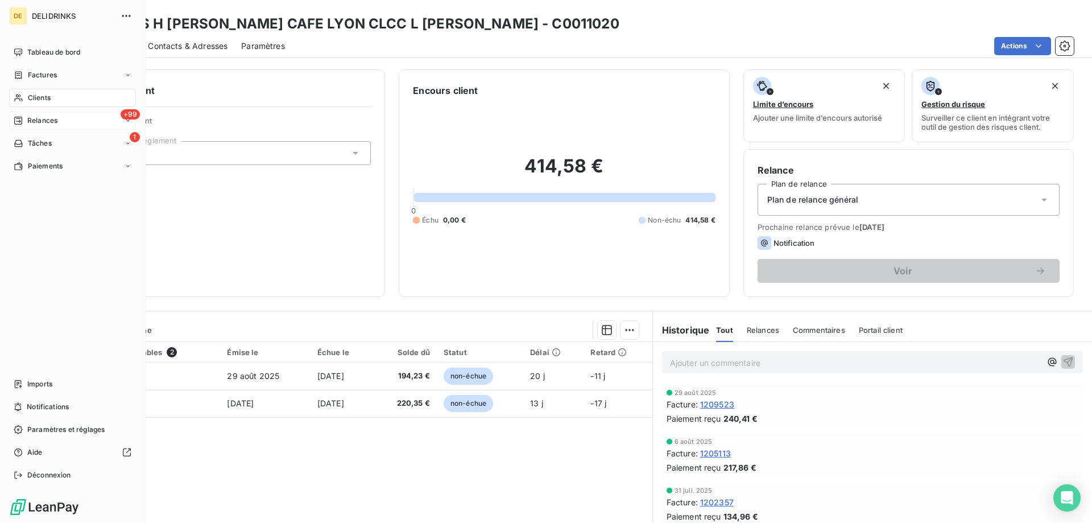
click at [36, 116] on span "Relances" at bounding box center [42, 121] width 30 height 10
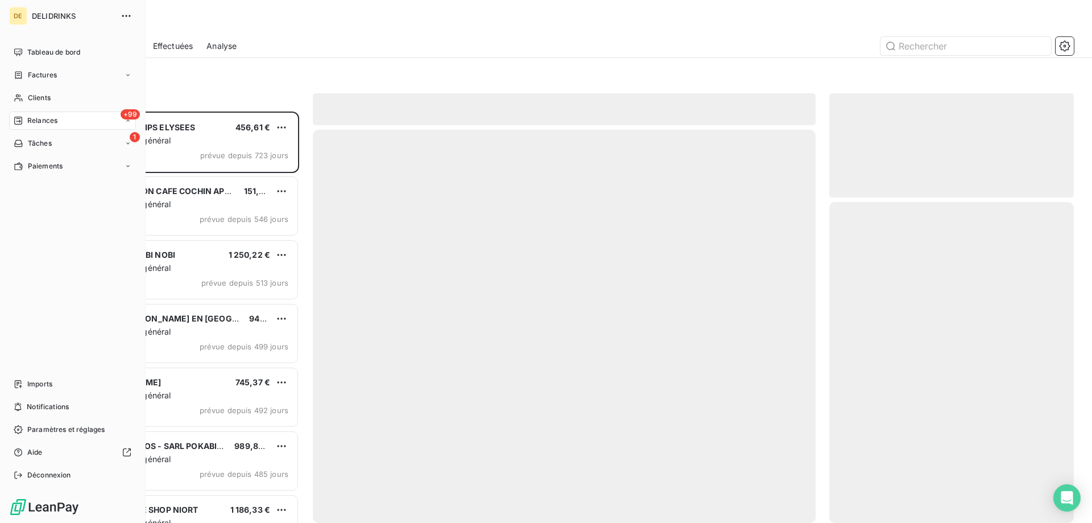
scroll to position [403, 236]
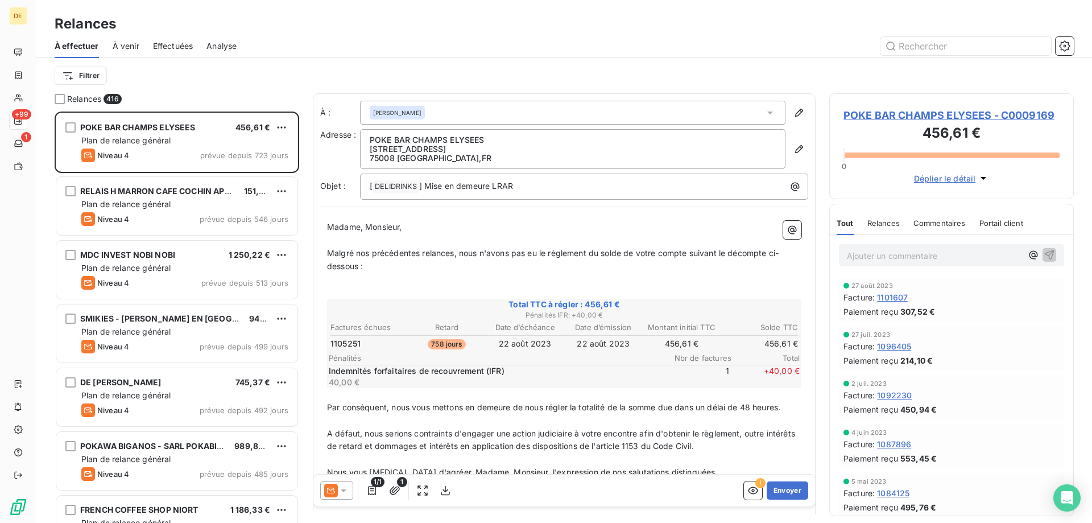
click at [169, 42] on span "Effectuées" at bounding box center [173, 45] width 40 height 11
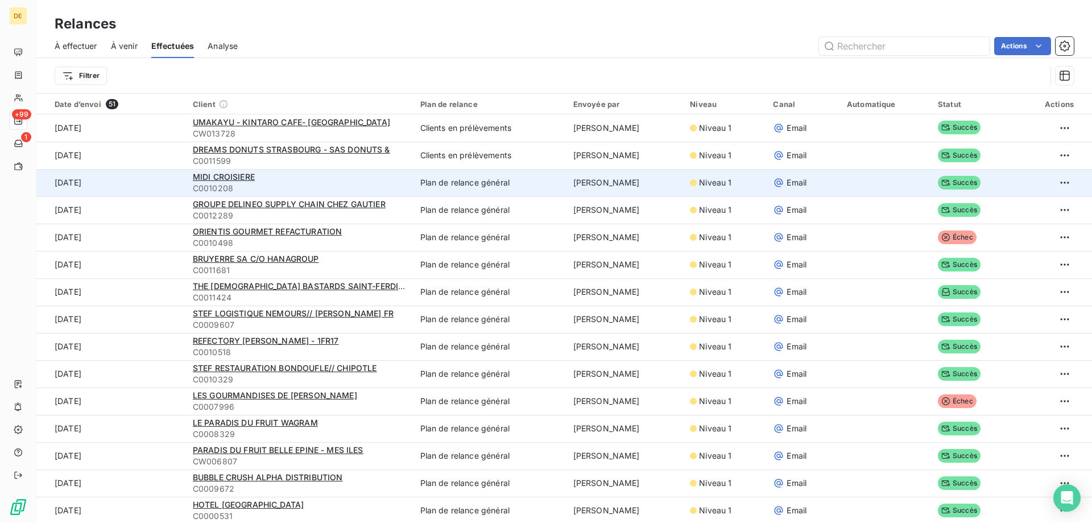
click at [304, 189] on span "C0010208" at bounding box center [300, 188] width 214 height 11
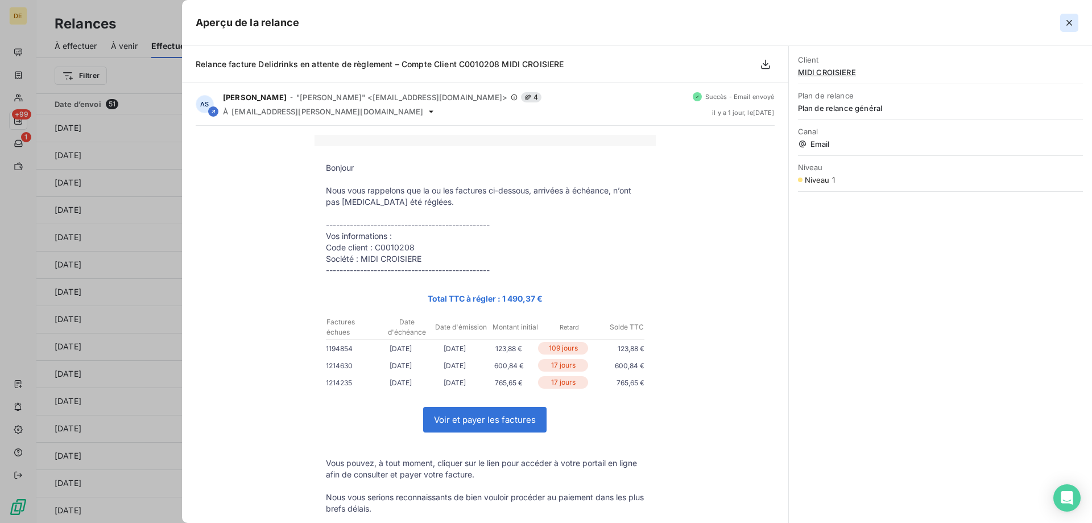
click at [1067, 24] on icon "button" at bounding box center [1070, 23] width 6 height 6
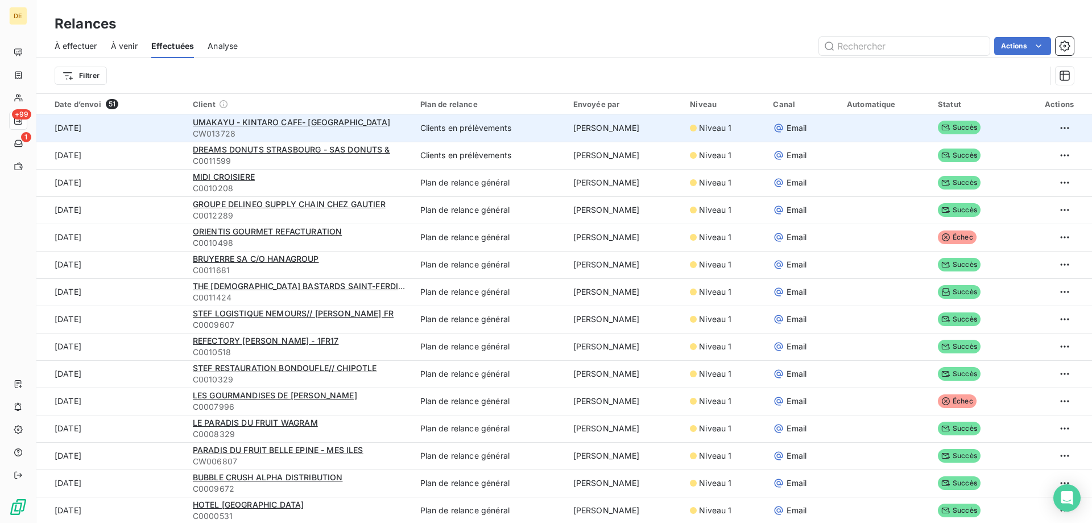
click at [285, 131] on span "CW013728" at bounding box center [300, 133] width 214 height 11
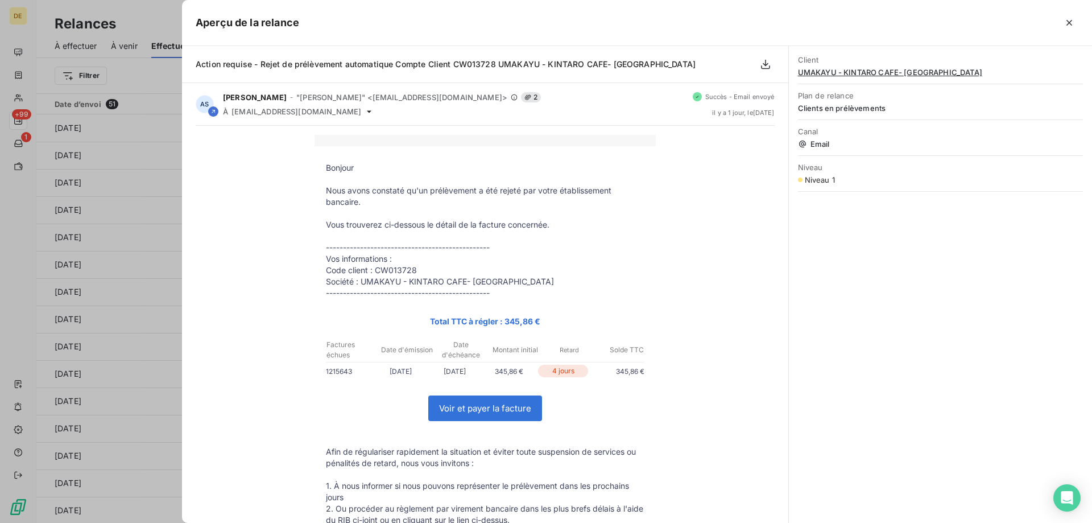
scroll to position [57, 0]
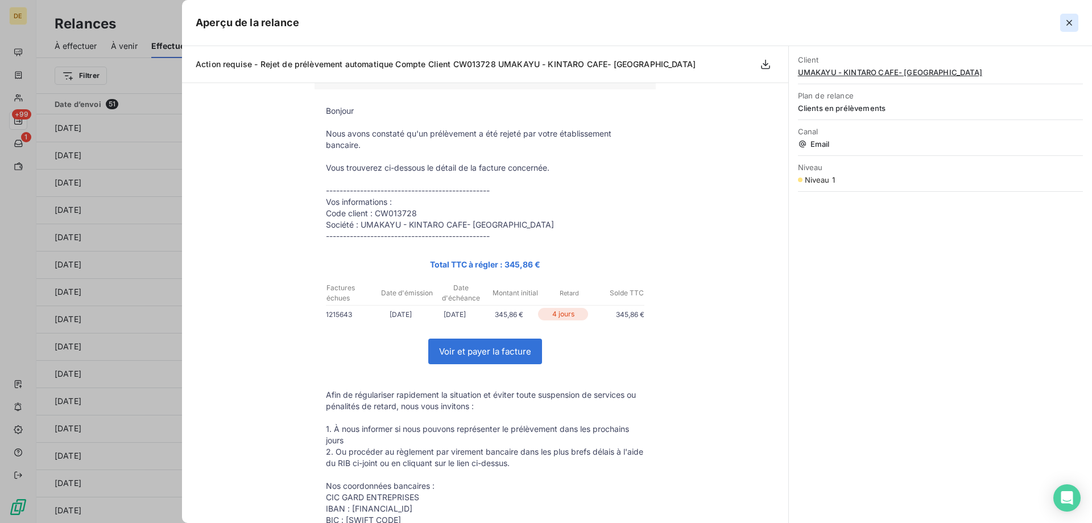
click at [1066, 20] on icon "button" at bounding box center [1069, 22] width 11 height 11
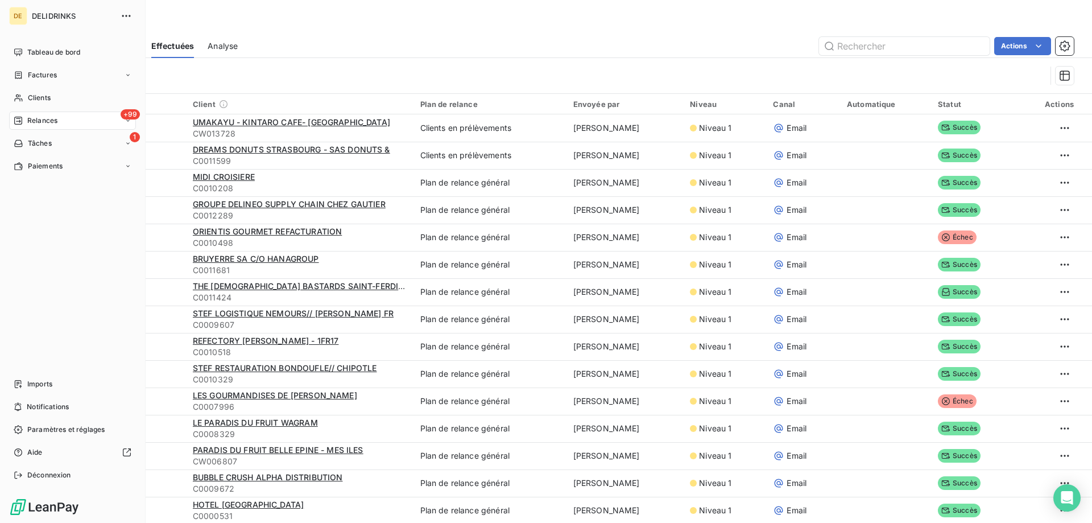
click at [38, 17] on span "DELIDRINKS" at bounding box center [73, 15] width 82 height 9
click at [47, 56] on span "Tableau de bord" at bounding box center [53, 52] width 53 height 10
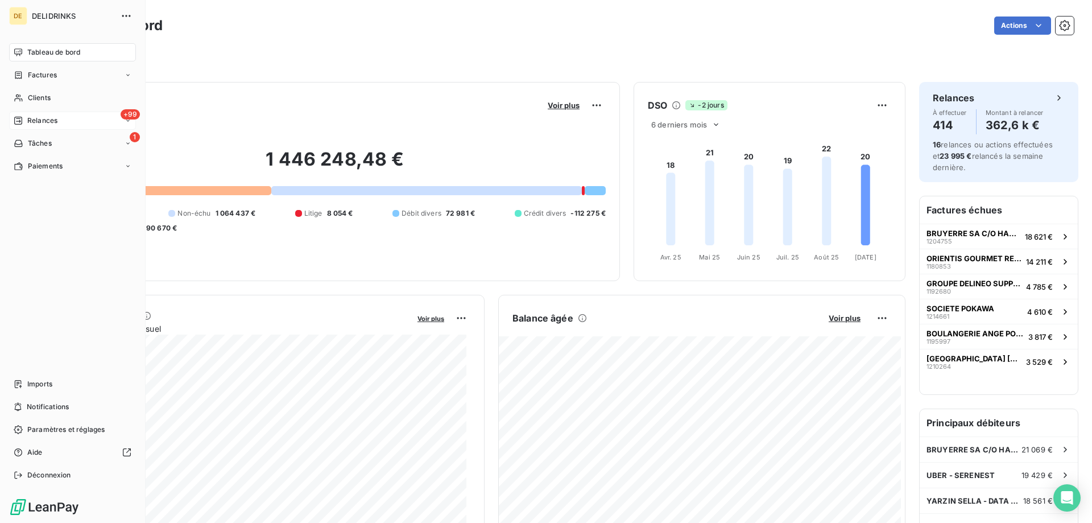
click at [25, 122] on div "Relances" at bounding box center [36, 121] width 44 height 10
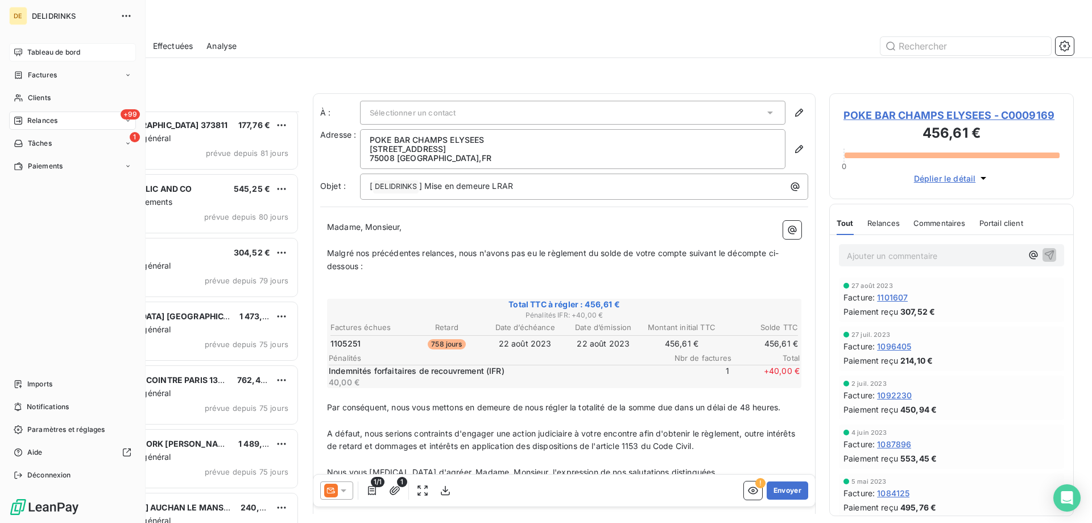
click at [39, 19] on span "DELIDRINKS" at bounding box center [73, 15] width 82 height 9
click at [46, 19] on span "DELIDRINKS" at bounding box center [73, 15] width 82 height 9
